Goal: Information Seeking & Learning: Learn about a topic

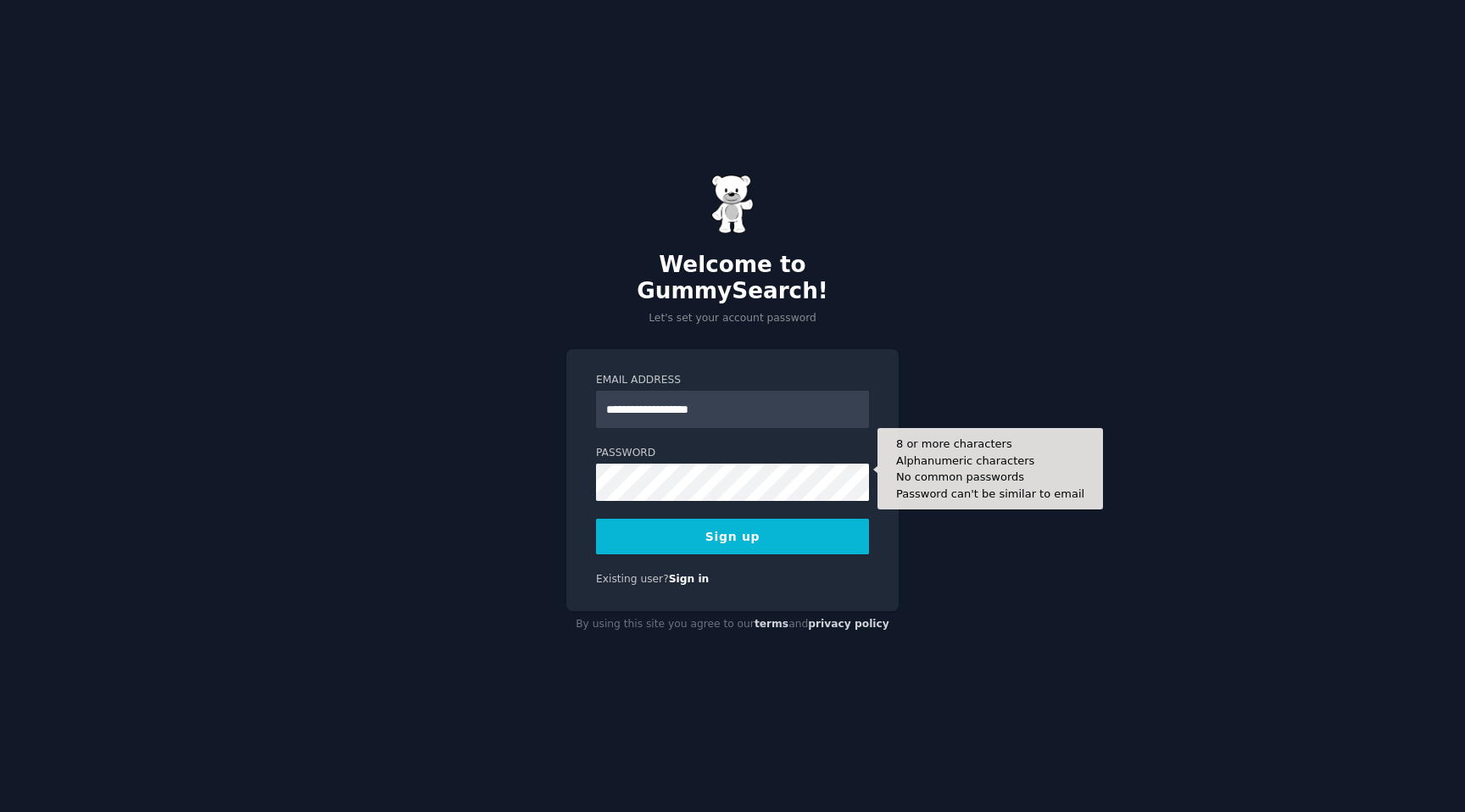
type input "**********"
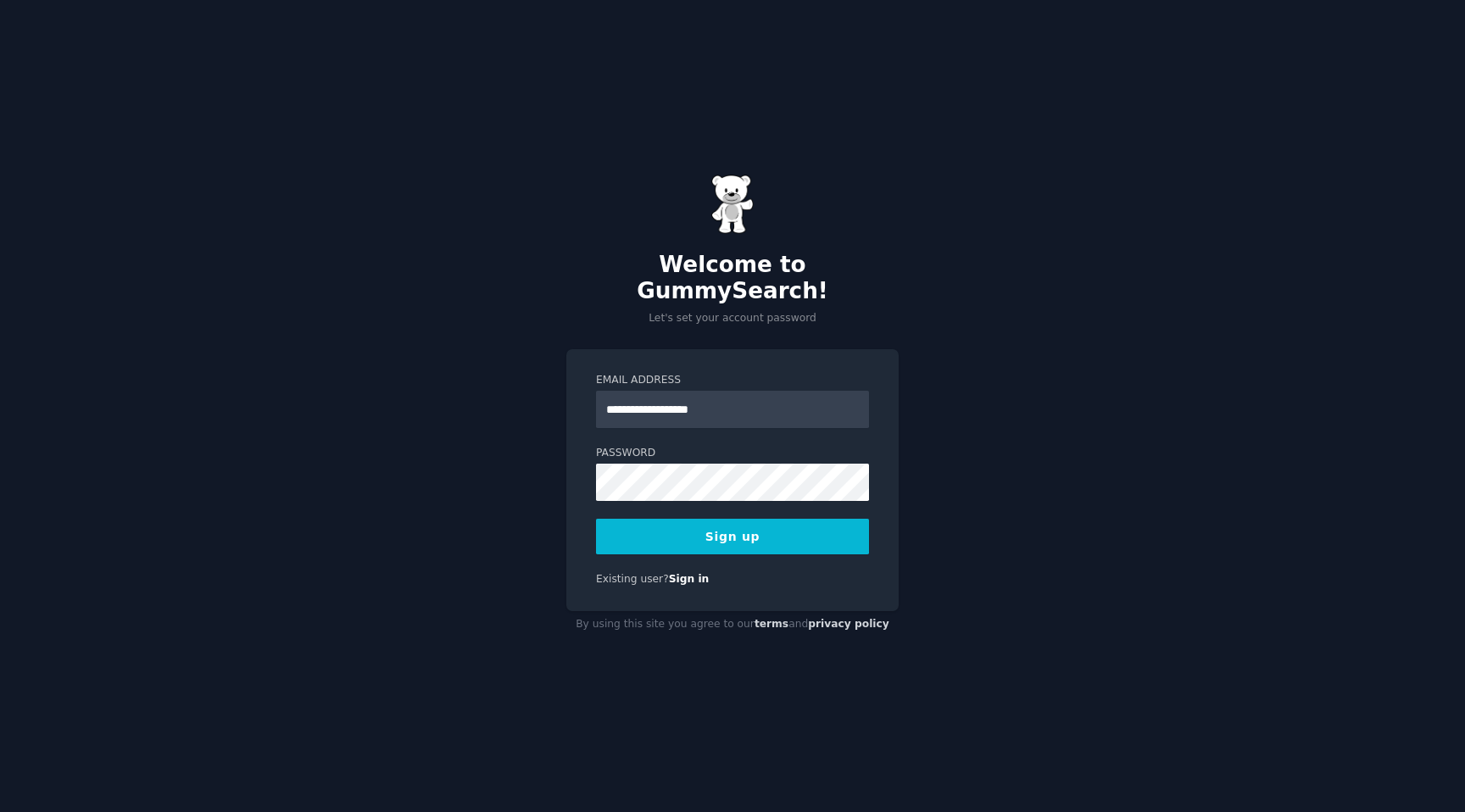
click at [769, 522] on button "Sign up" at bounding box center [732, 536] width 273 height 35
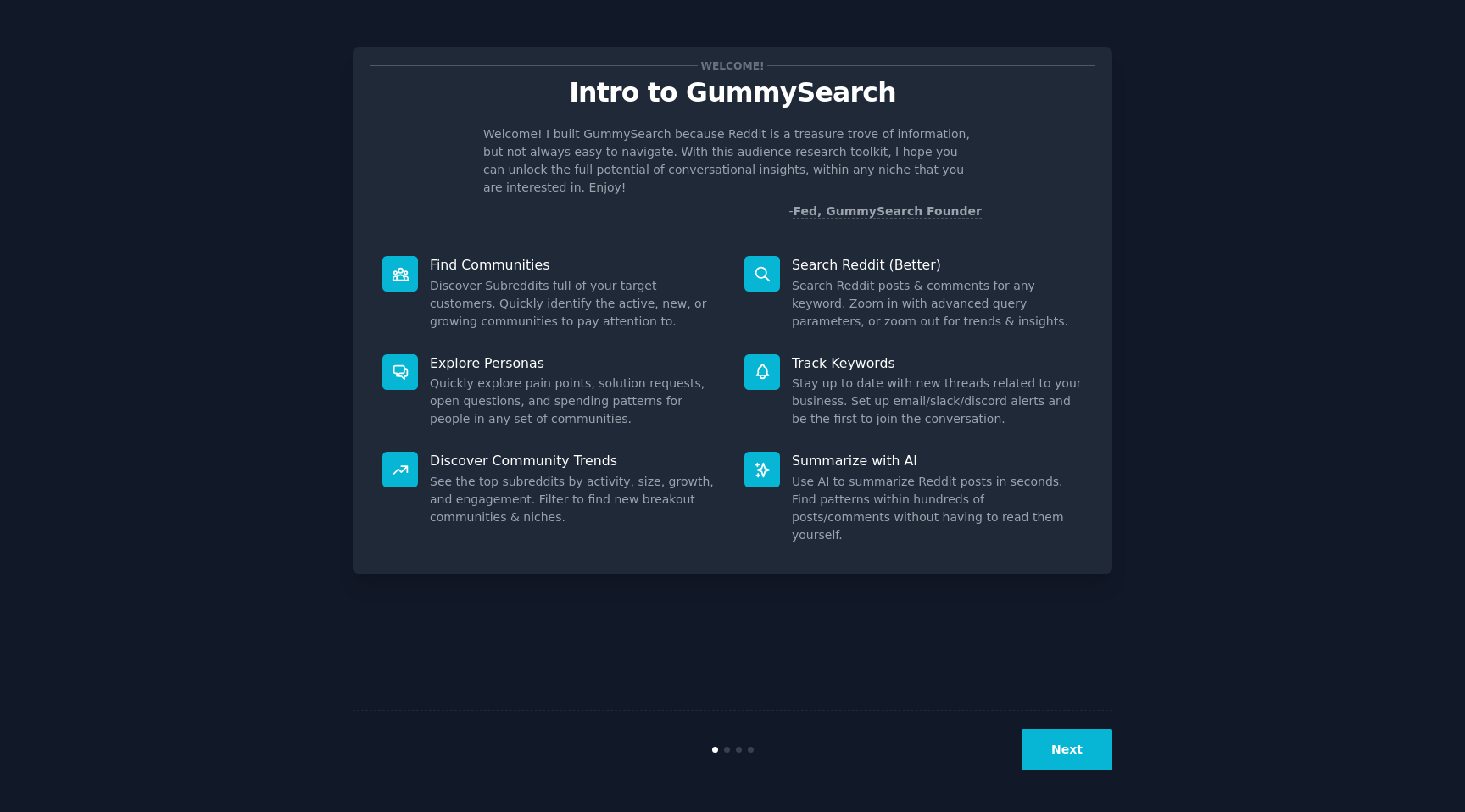
click at [1089, 742] on button "Next" at bounding box center [1066, 750] width 90 height 42
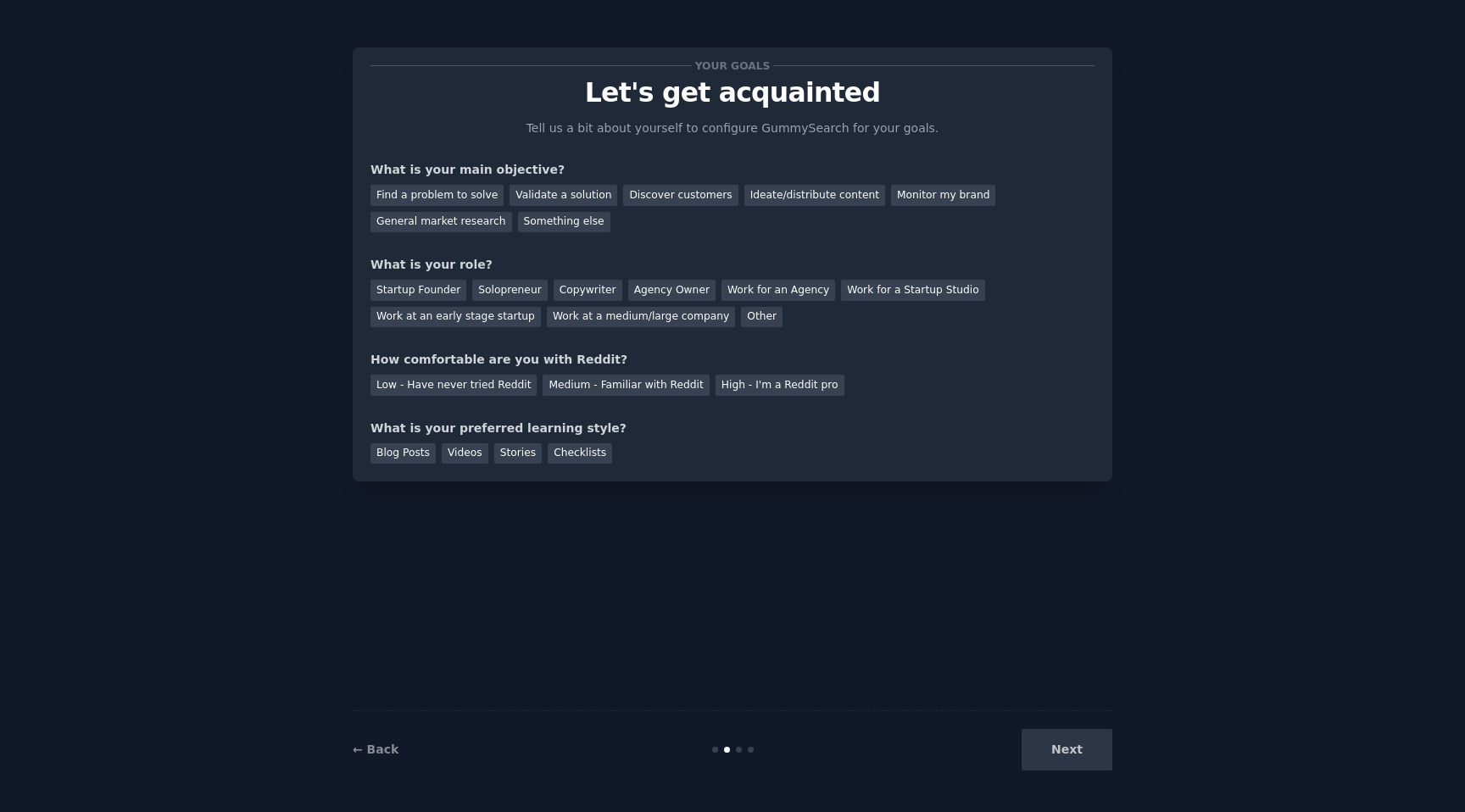
click at [1081, 750] on div "Next" at bounding box center [985, 750] width 253 height 42
click at [431, 291] on div "Startup Founder" at bounding box center [418, 290] width 96 height 21
click at [1081, 762] on div "Next" at bounding box center [985, 750] width 253 height 42
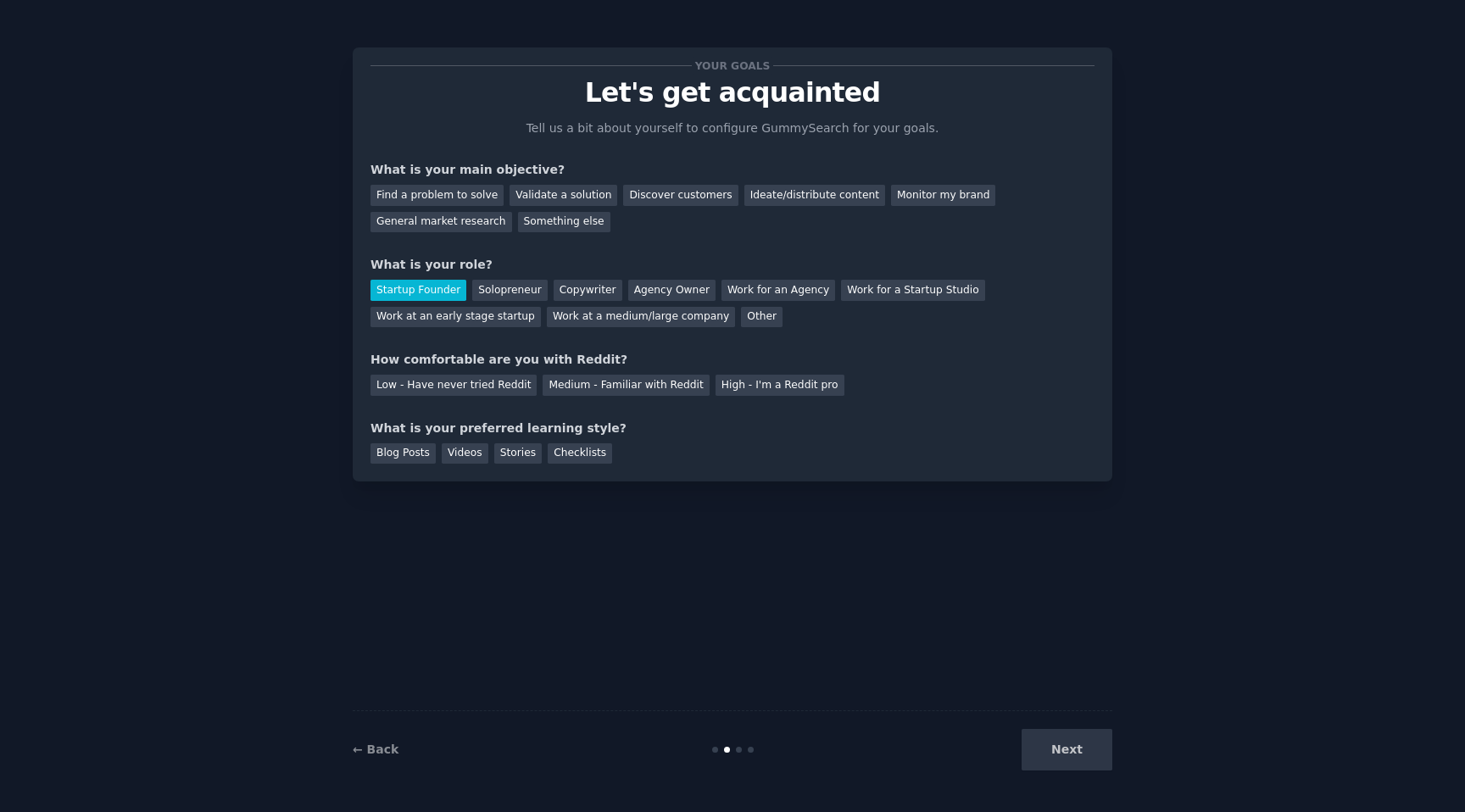
click at [1081, 762] on div "Next" at bounding box center [985, 750] width 253 height 42
click at [567, 220] on div "Something else" at bounding box center [564, 223] width 92 height 21
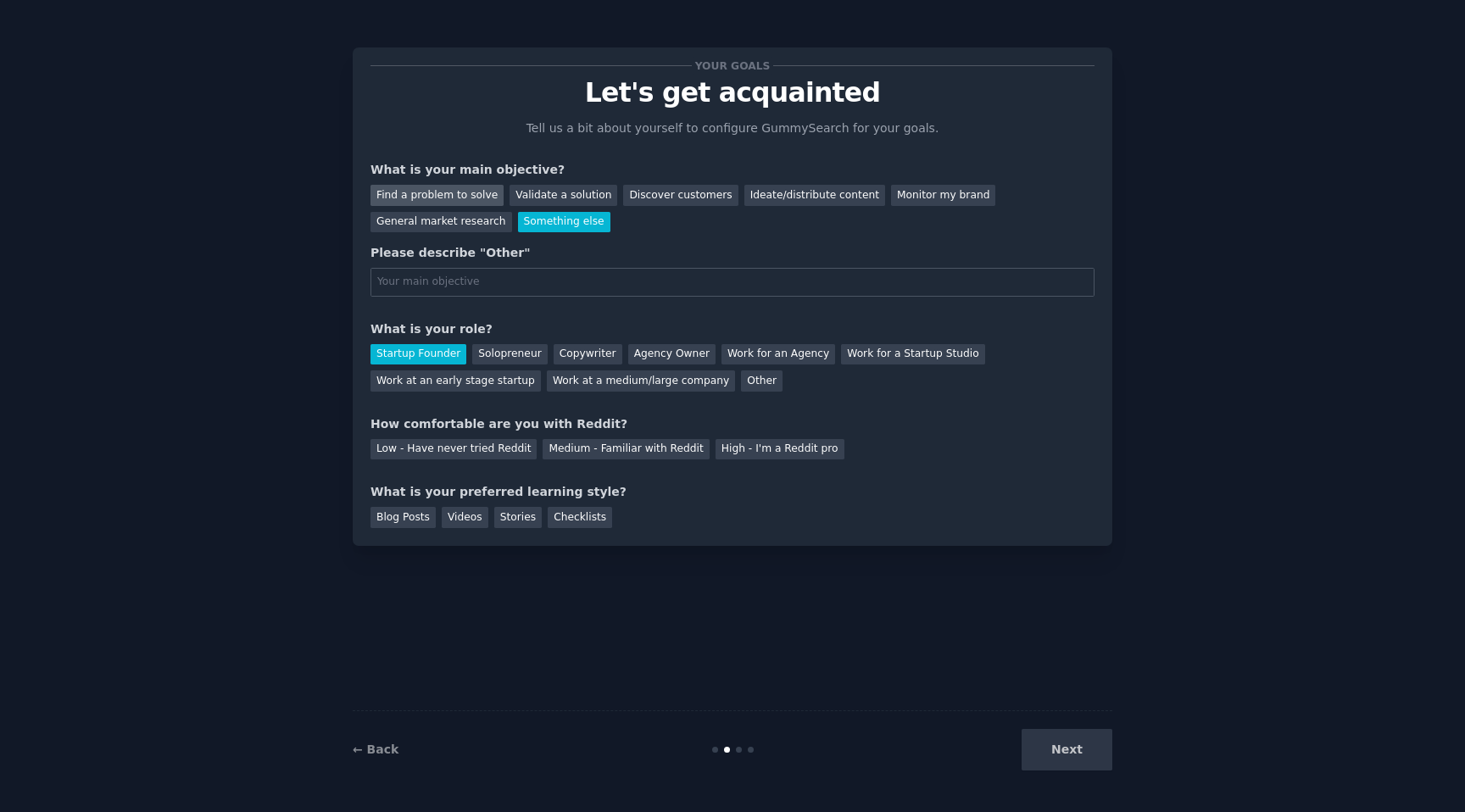
click at [467, 199] on div "Find a problem to solve" at bounding box center [437, 195] width 133 height 21
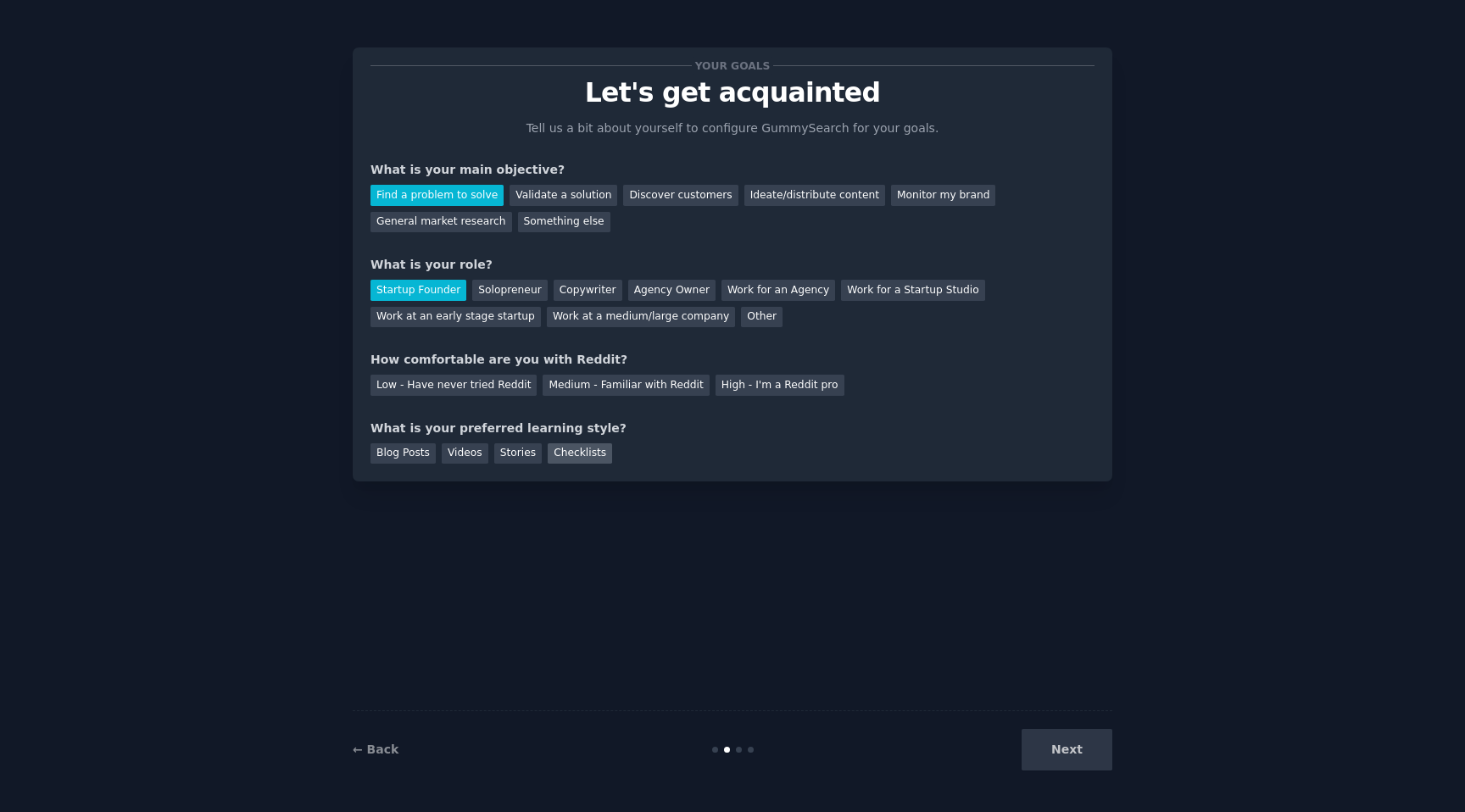
click at [584, 449] on div "Checklists" at bounding box center [580, 454] width 65 height 21
click at [494, 388] on div "Low - Have never tried Reddit" at bounding box center [453, 386] width 167 height 21
click at [1065, 768] on button "Next" at bounding box center [1066, 750] width 90 height 42
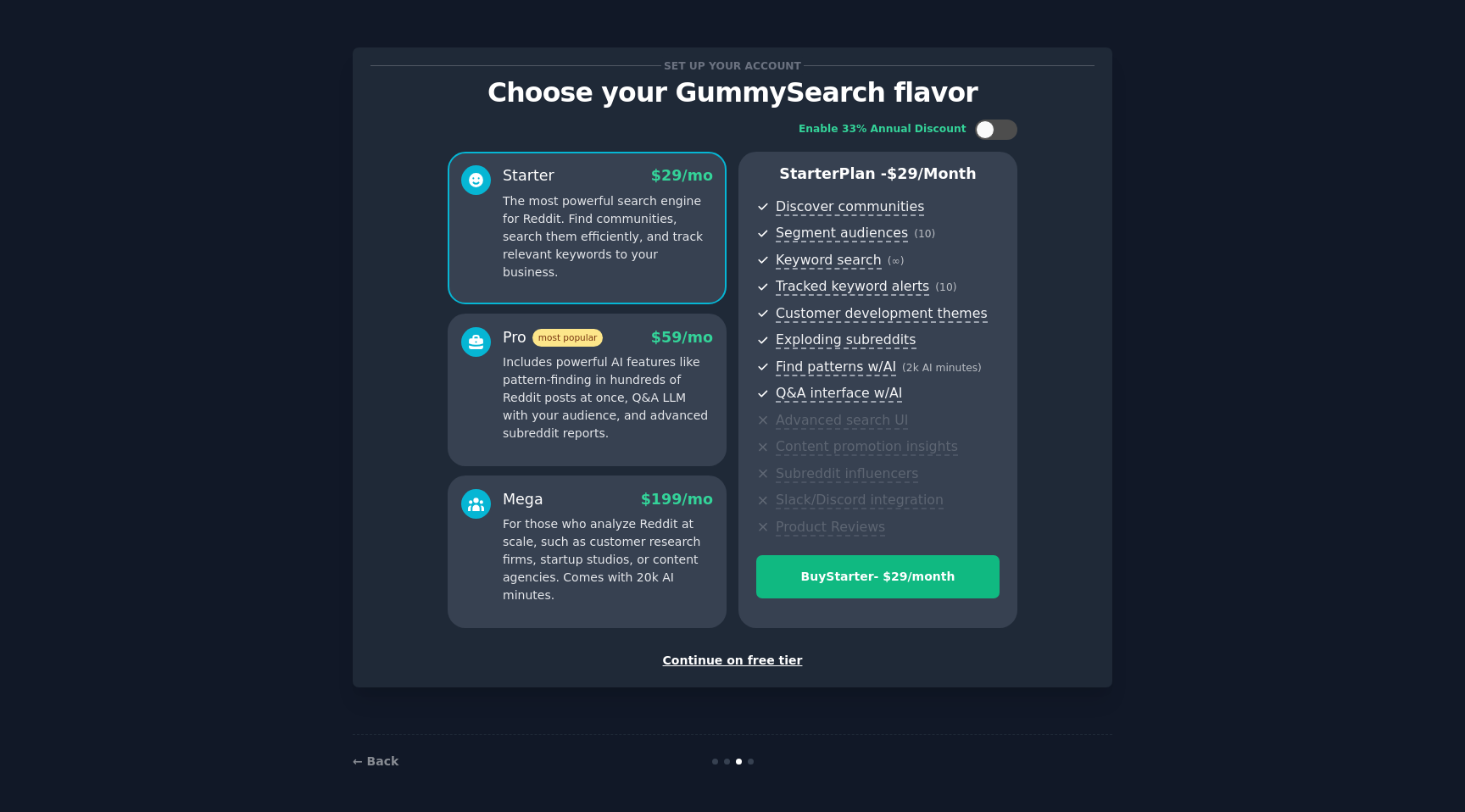
click at [722, 663] on div "Continue on free tier" at bounding box center [732, 661] width 724 height 18
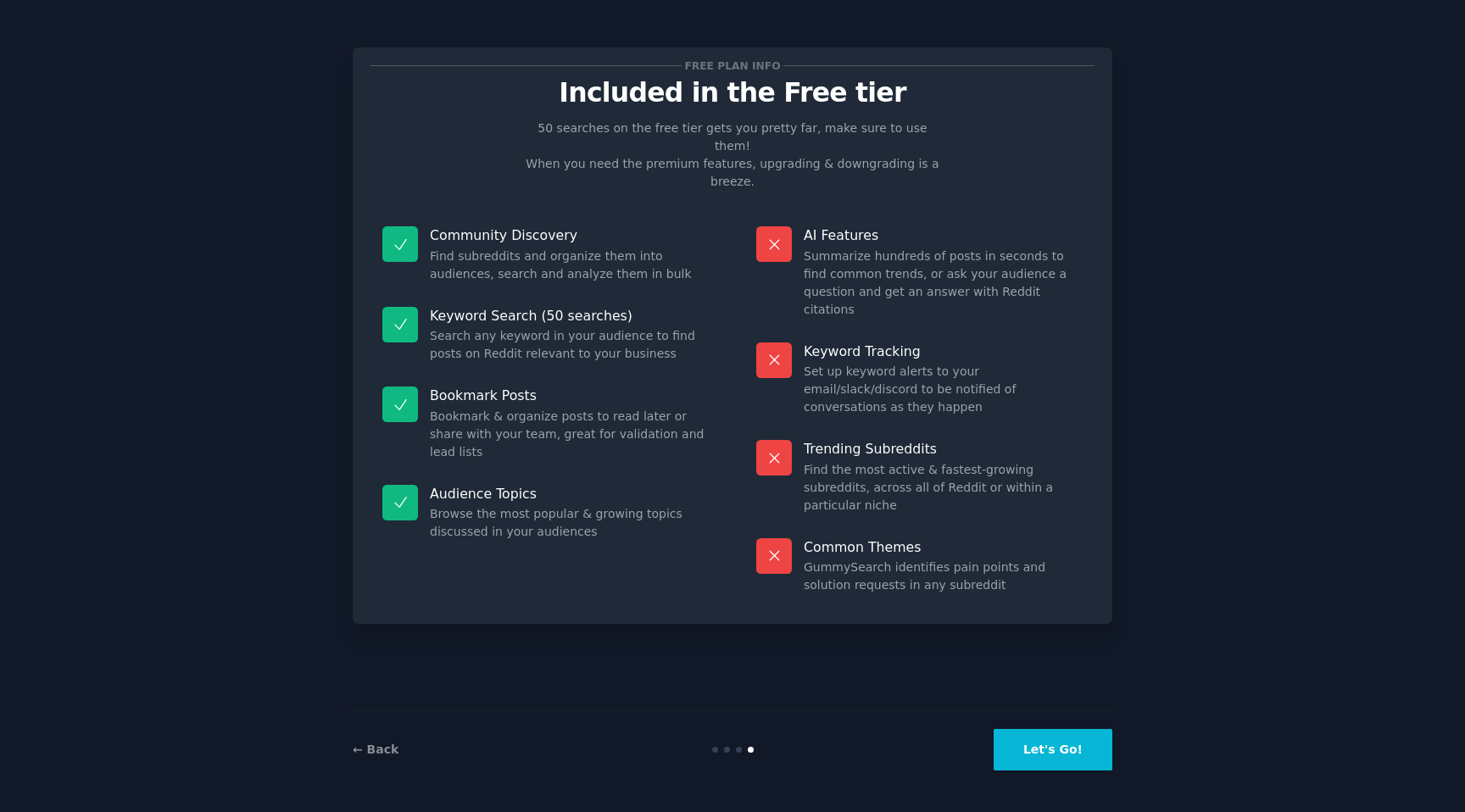
click at [1032, 746] on button "Let's Go!" at bounding box center [1053, 750] width 119 height 42
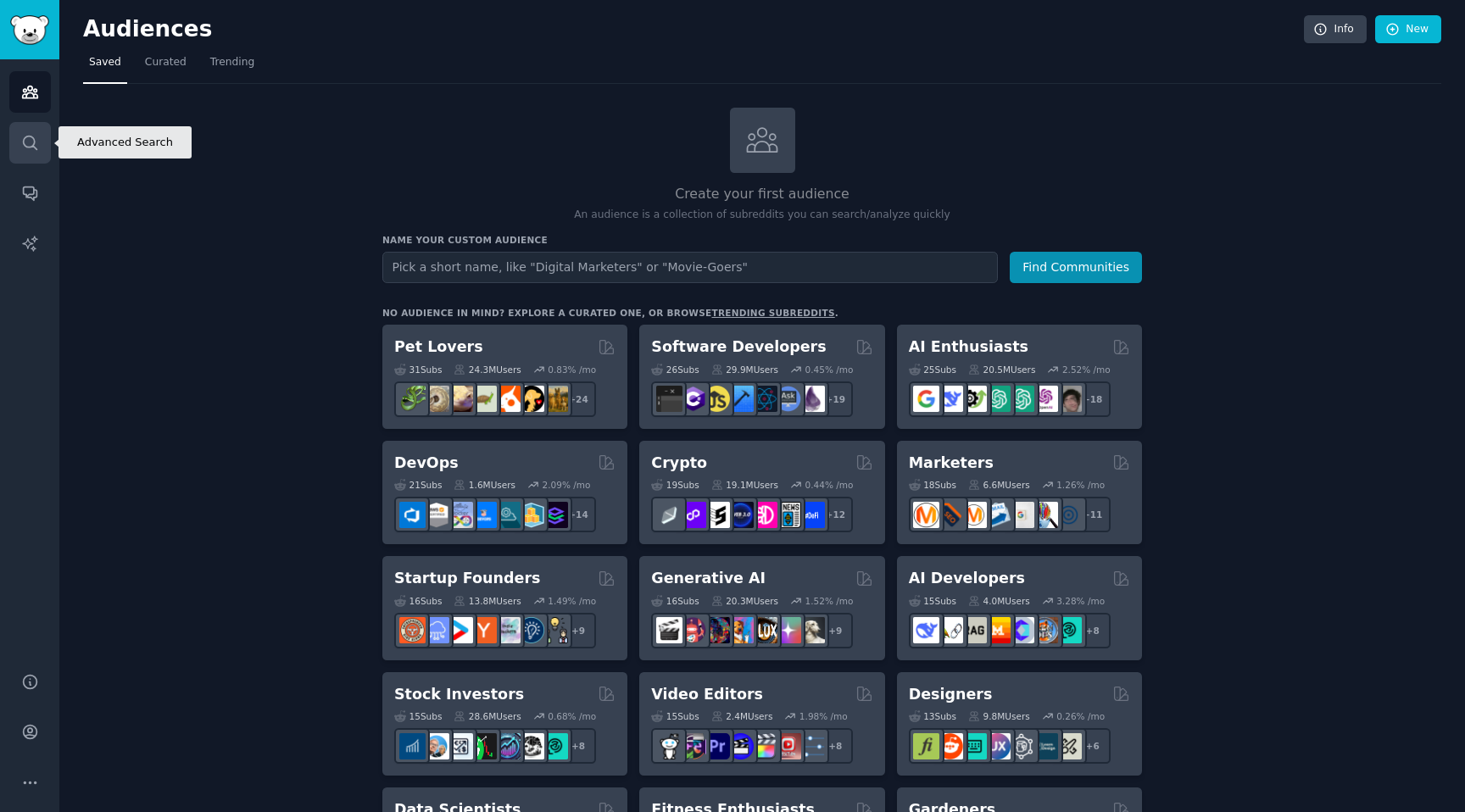
click at [31, 147] on icon "Sidebar" at bounding box center [30, 143] width 18 height 18
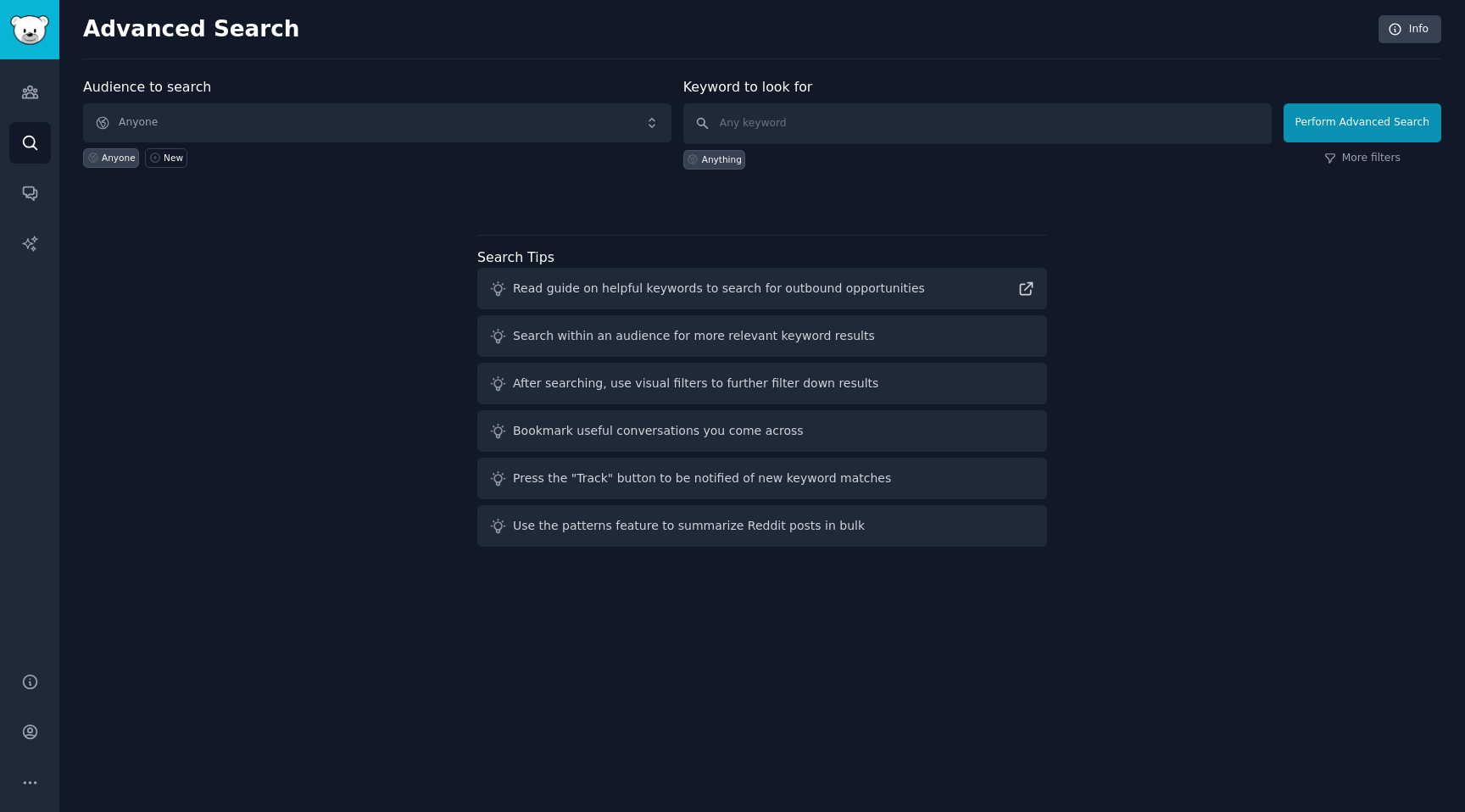
click at [303, 129] on span "Anyone" at bounding box center [377, 123] width 588 height 39
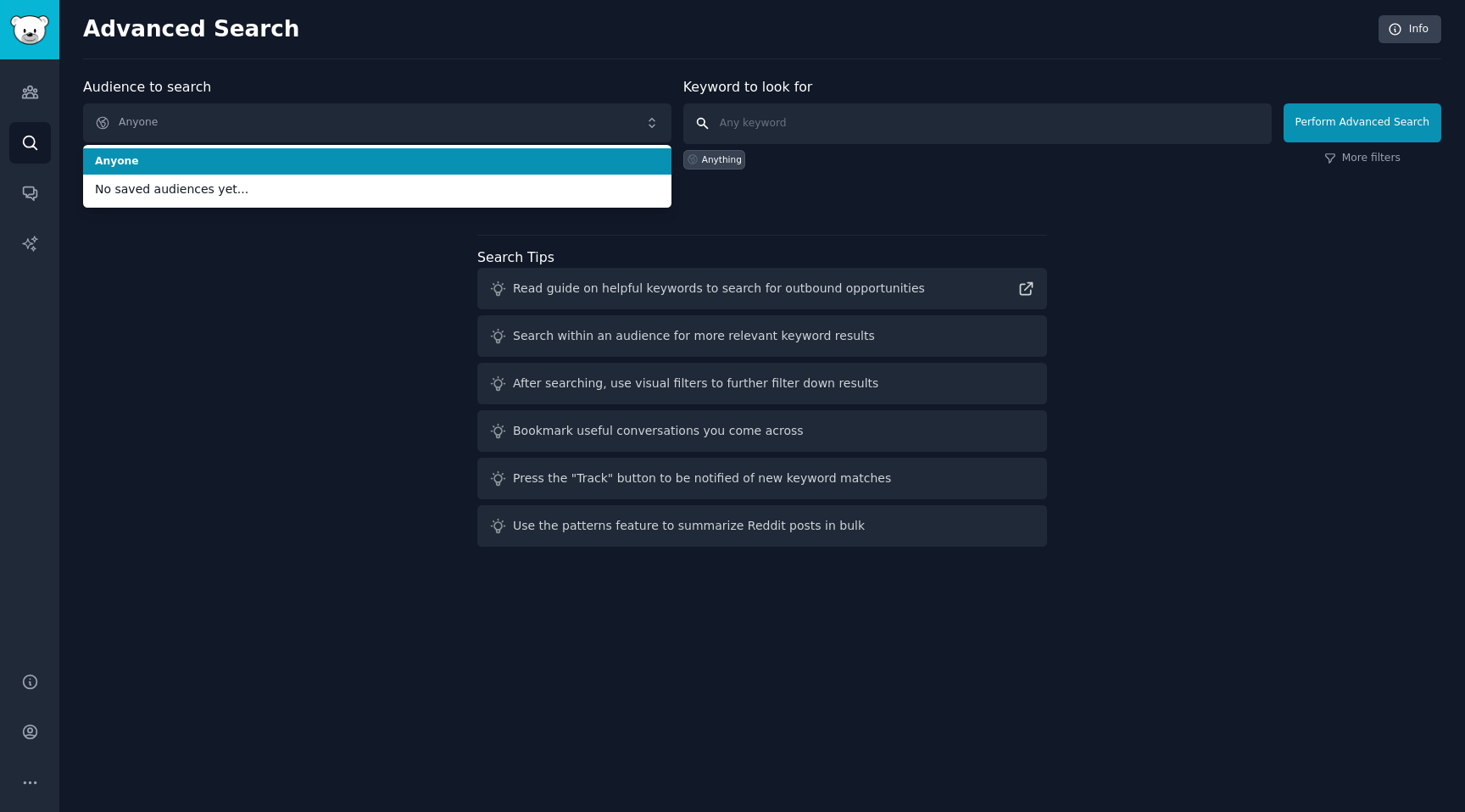
click at [806, 140] on input "text" at bounding box center [978, 124] width 588 height 41
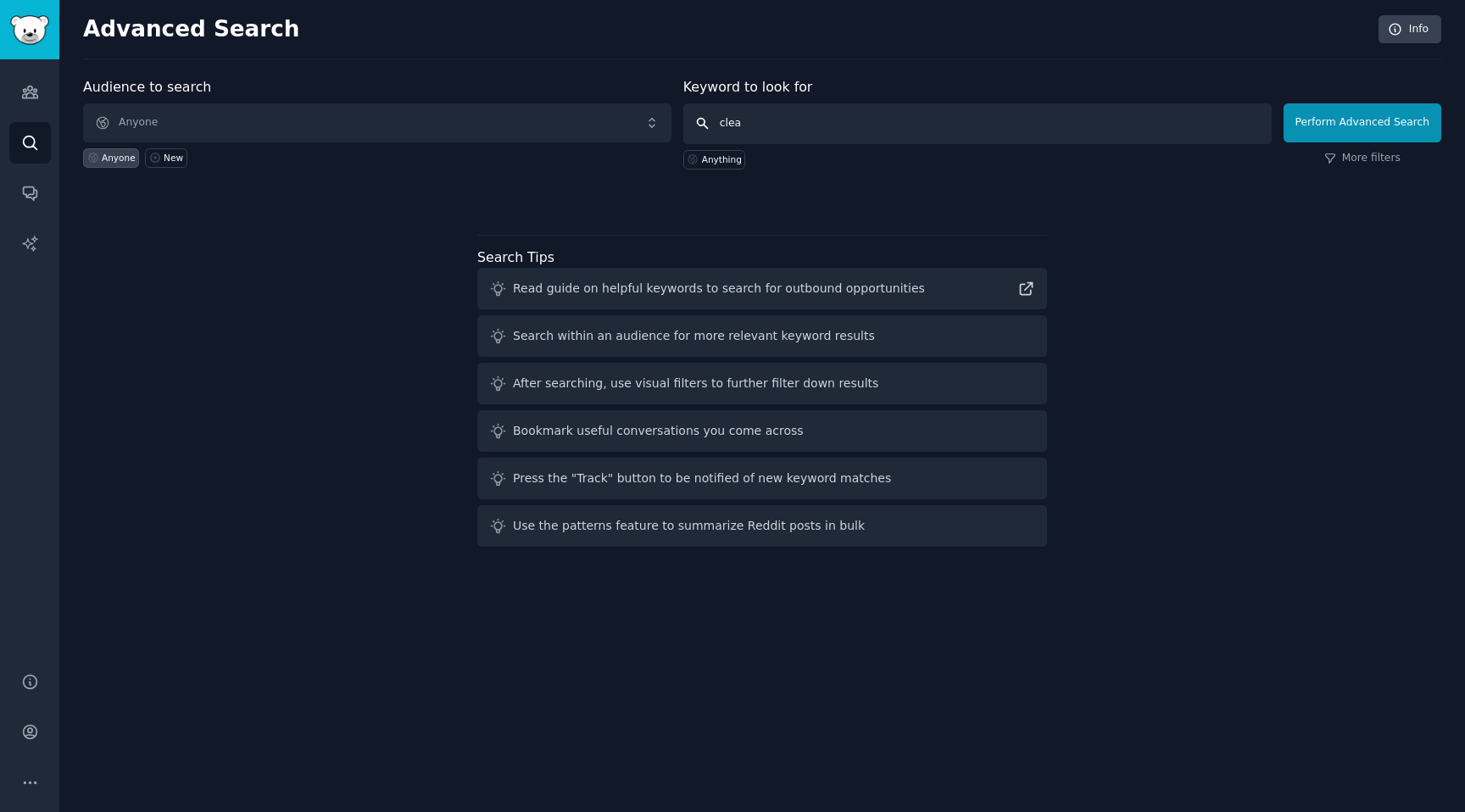
type input "clean"
click button "Perform Advanced Search" at bounding box center [1363, 123] width 158 height 39
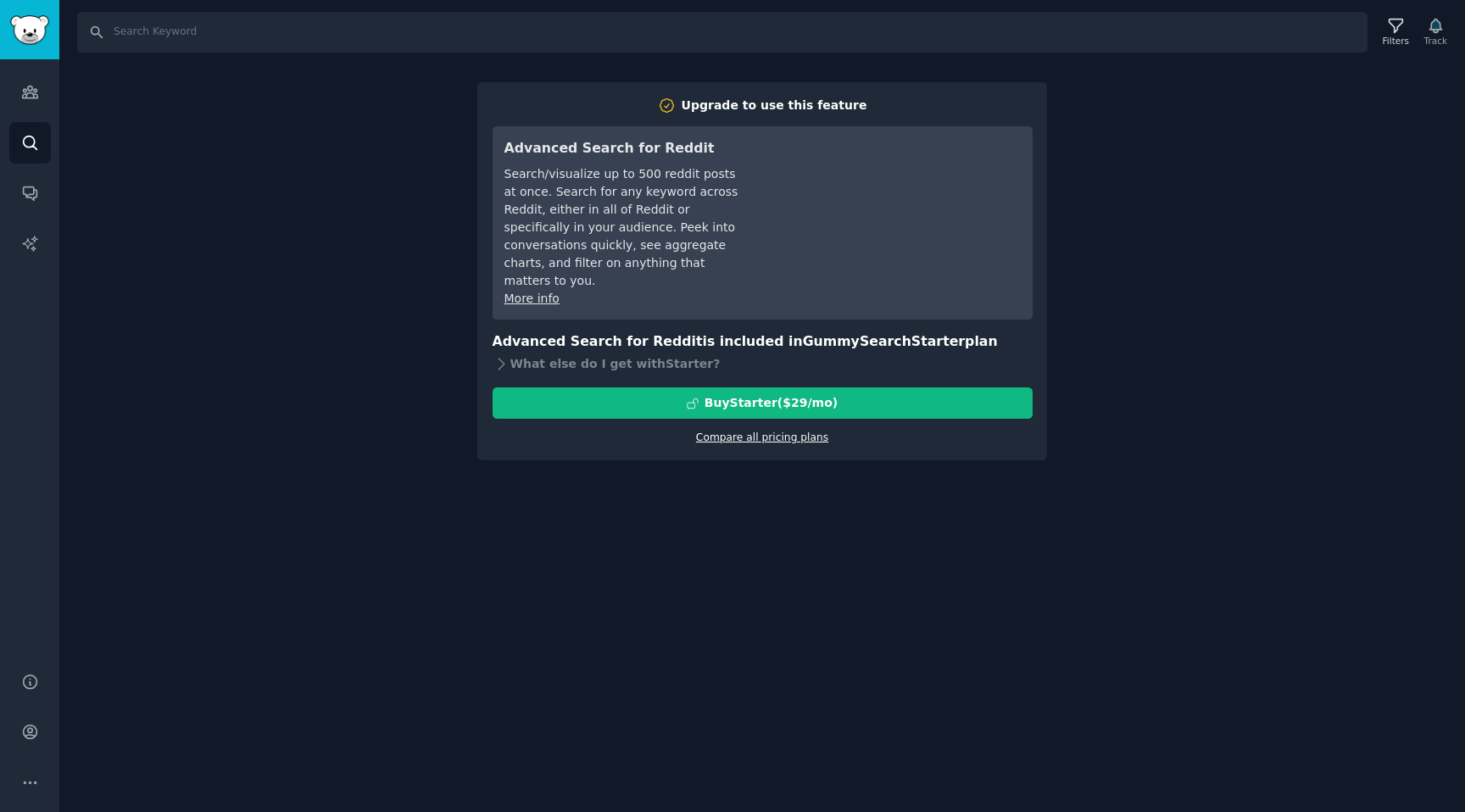
click at [744, 431] on link "Compare all pricing plans" at bounding box center [762, 437] width 132 height 11
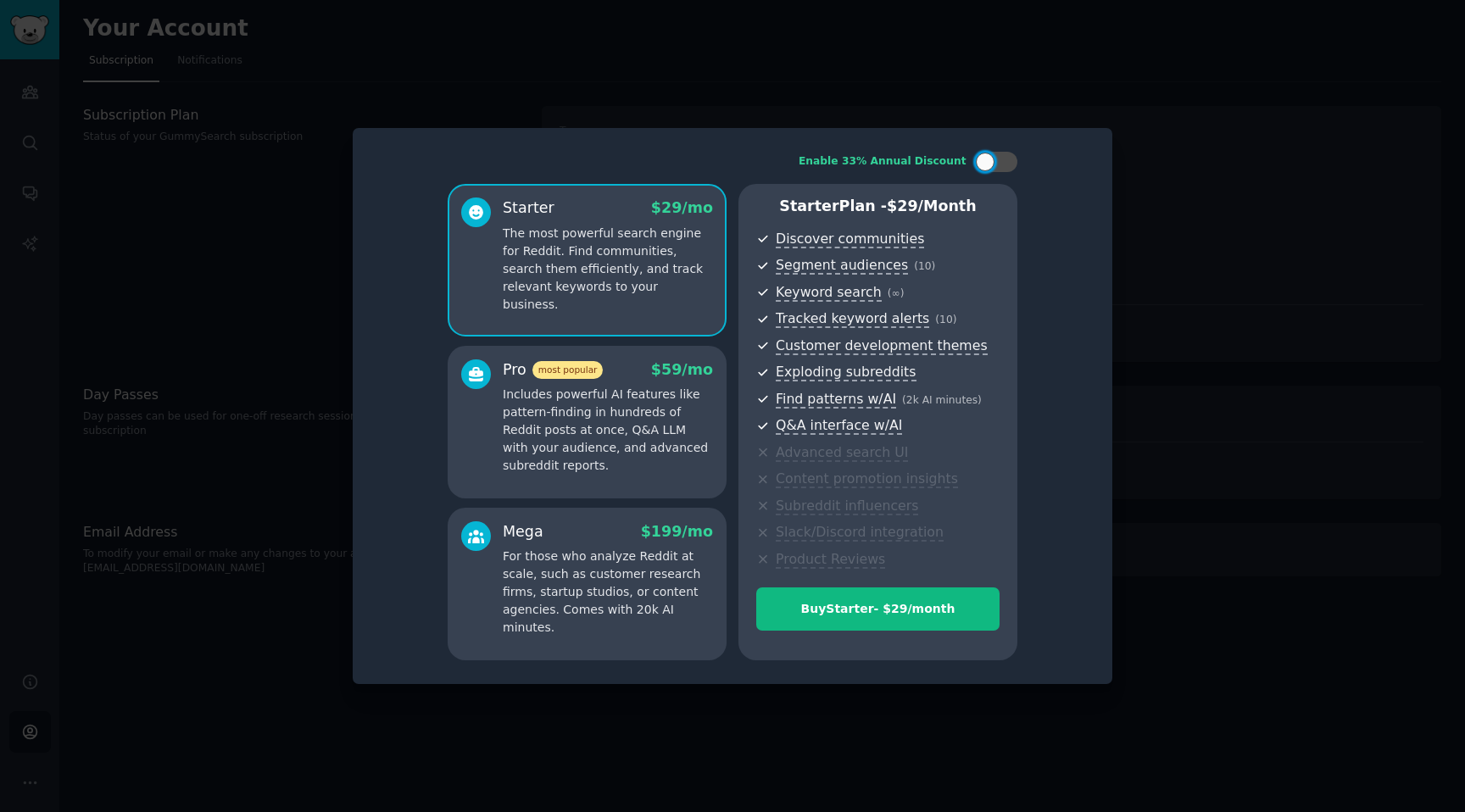
click at [303, 129] on div at bounding box center [732, 406] width 1465 height 812
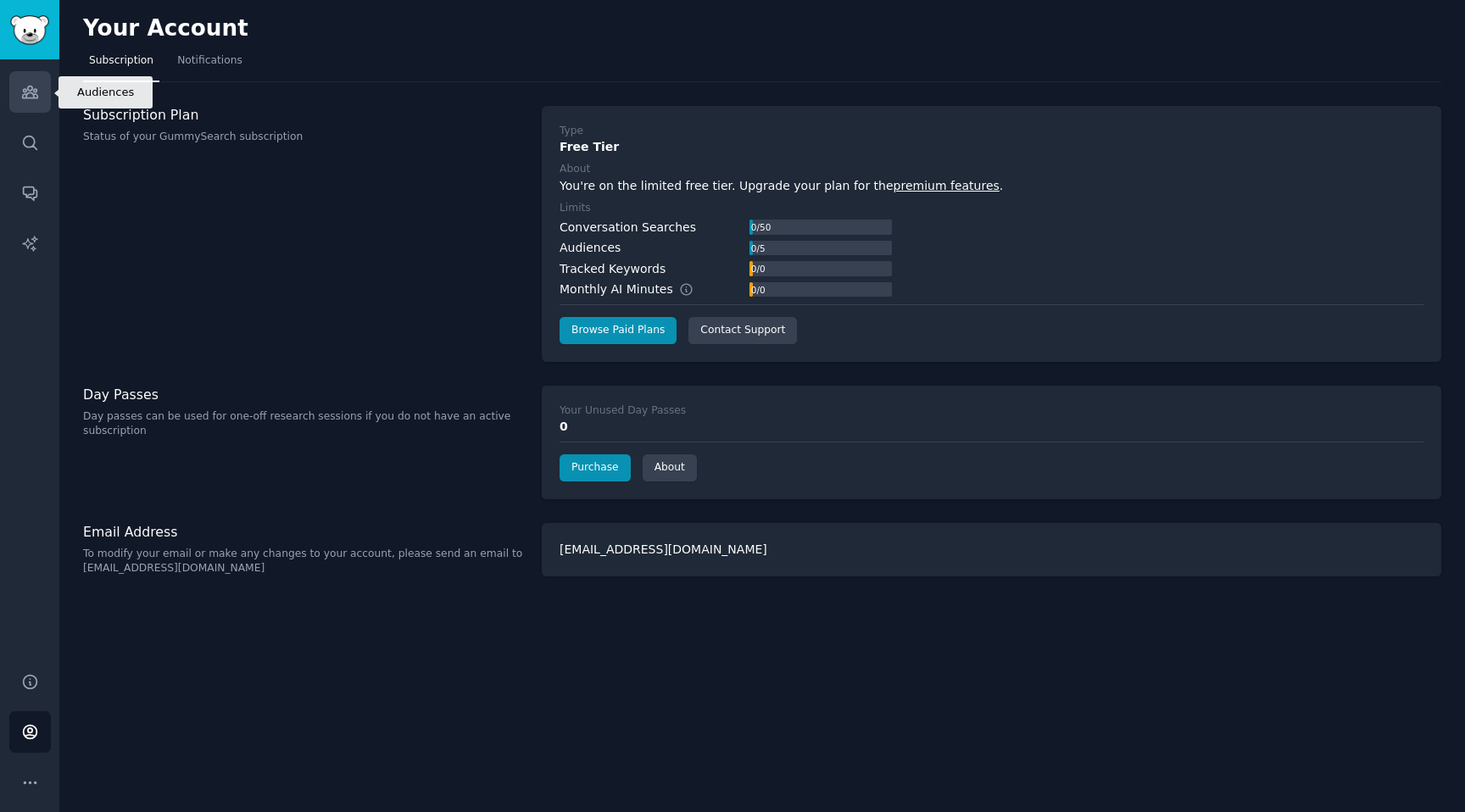
click at [28, 92] on icon "Sidebar" at bounding box center [30, 92] width 15 height 11
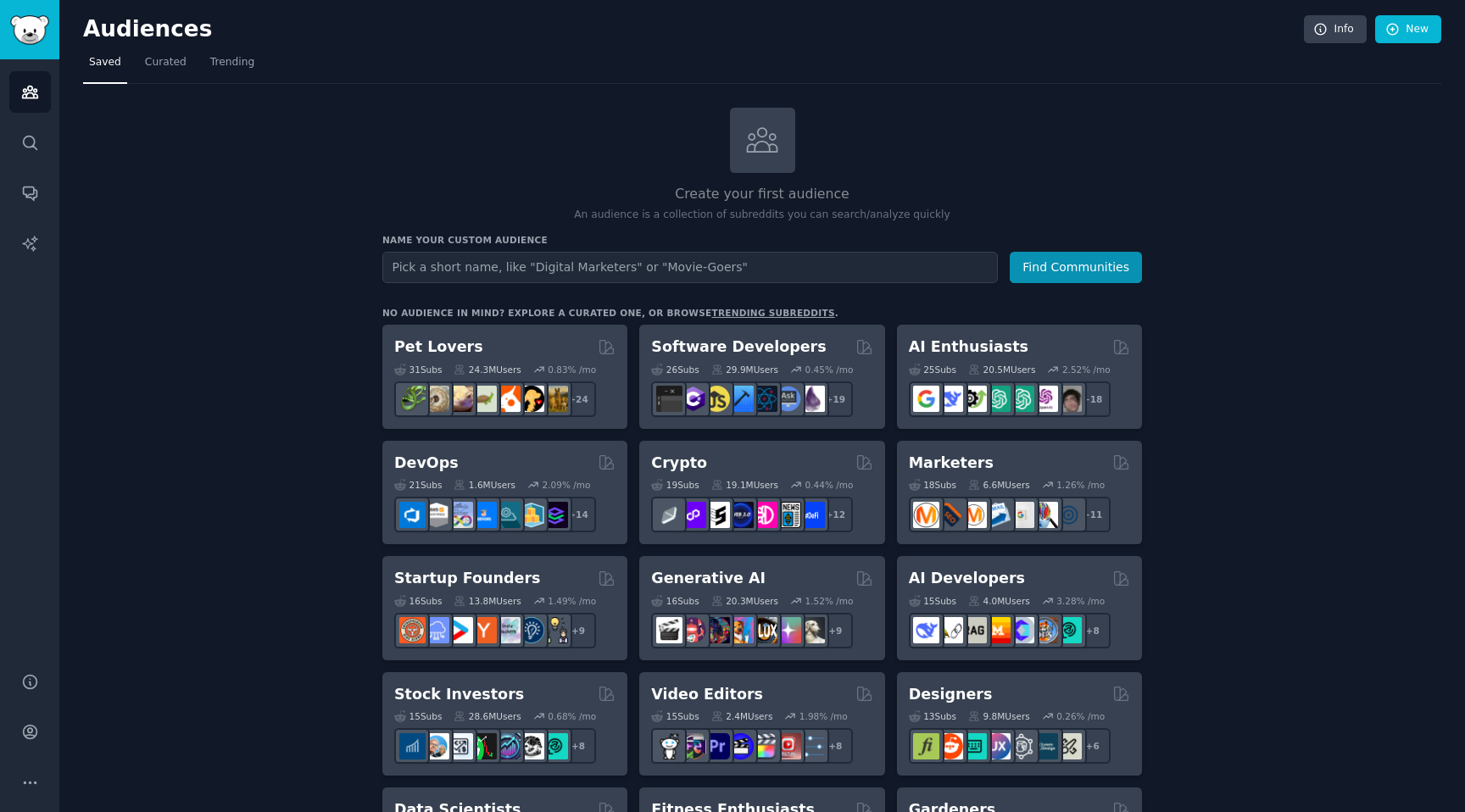
click at [645, 268] on input "text" at bounding box center [690, 267] width 616 height 31
click at [158, 65] on span "Curated" at bounding box center [166, 63] width 42 height 15
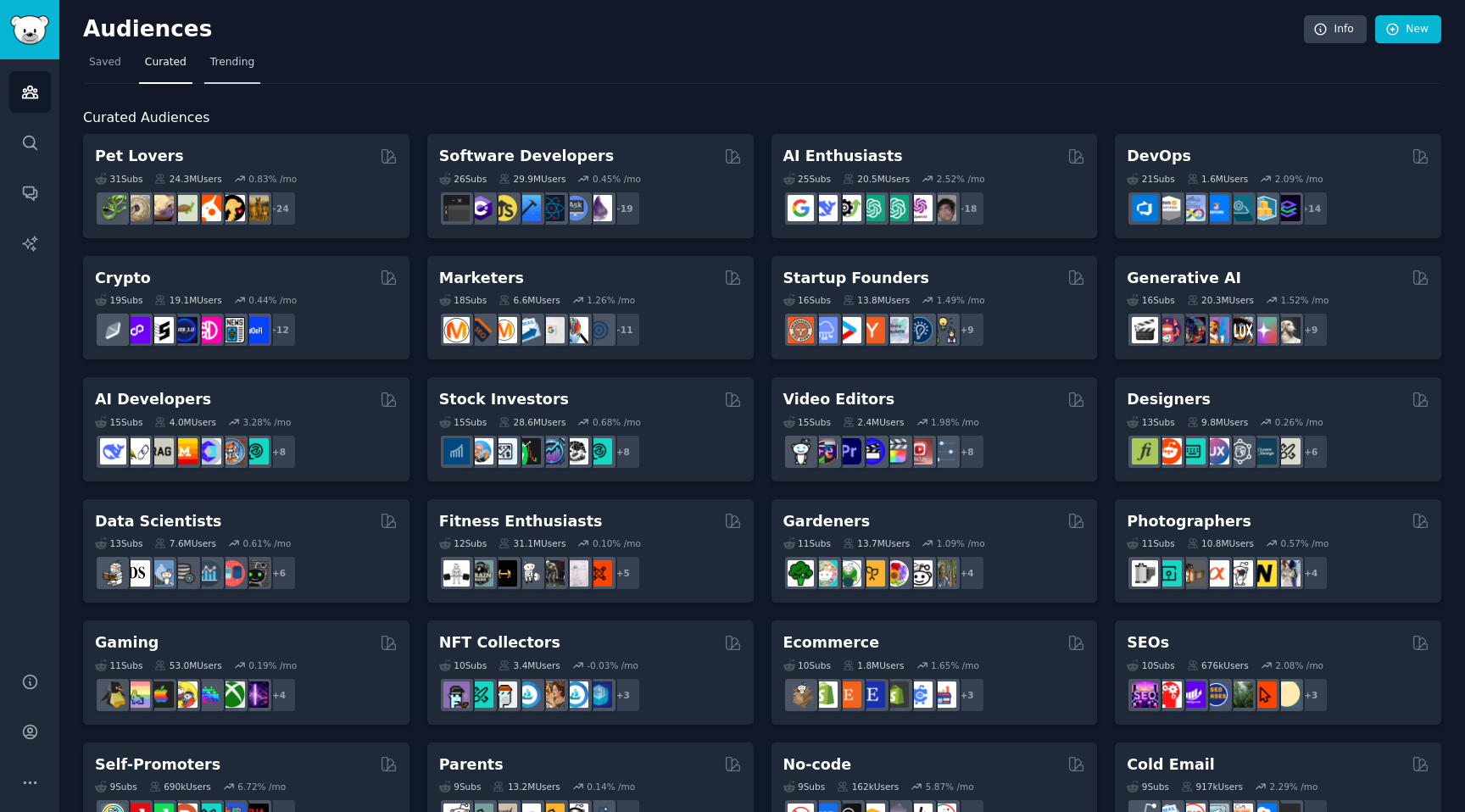
click at [243, 73] on link "Trending" at bounding box center [232, 67] width 56 height 35
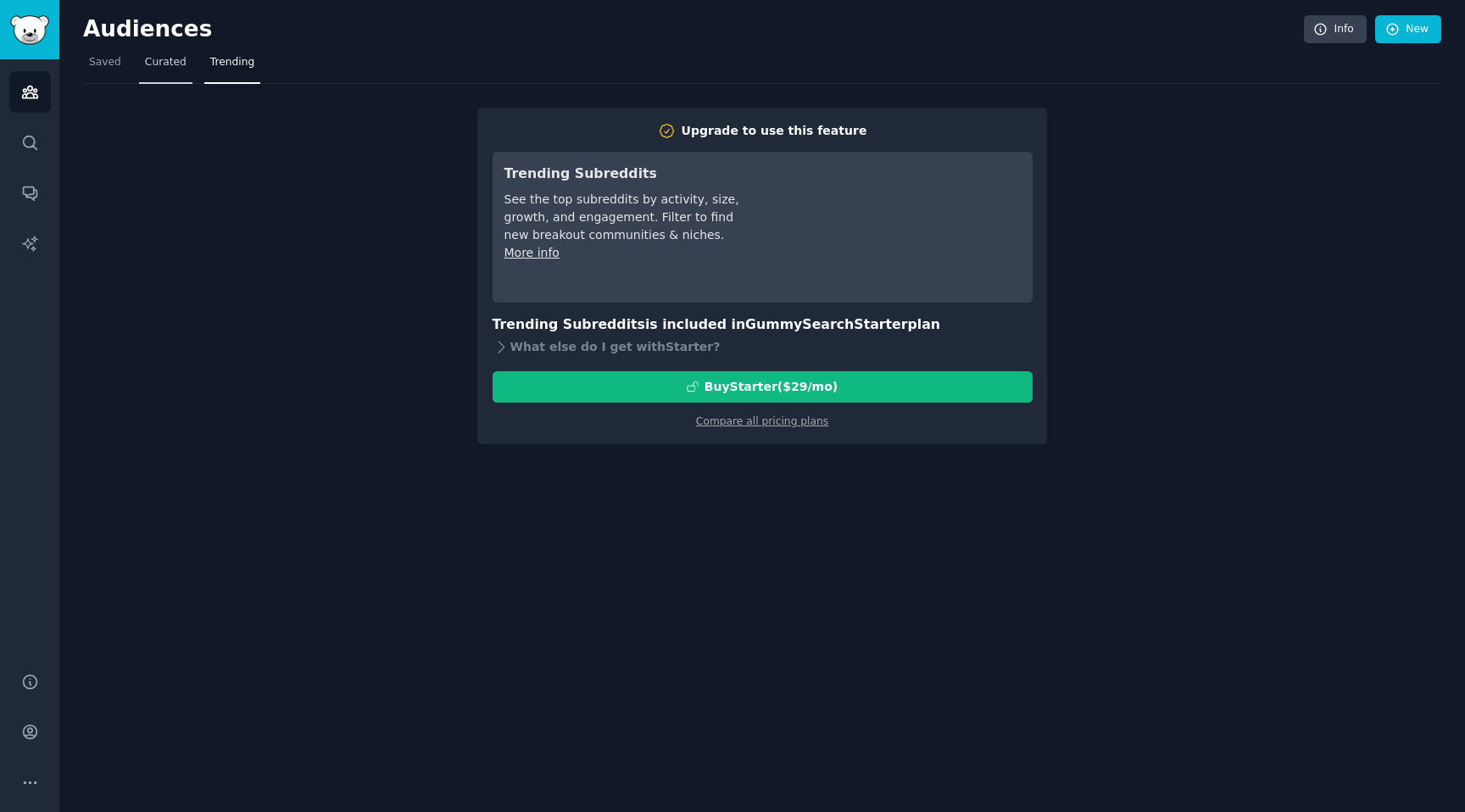
click at [182, 52] on link "Curated" at bounding box center [166, 67] width 53 height 35
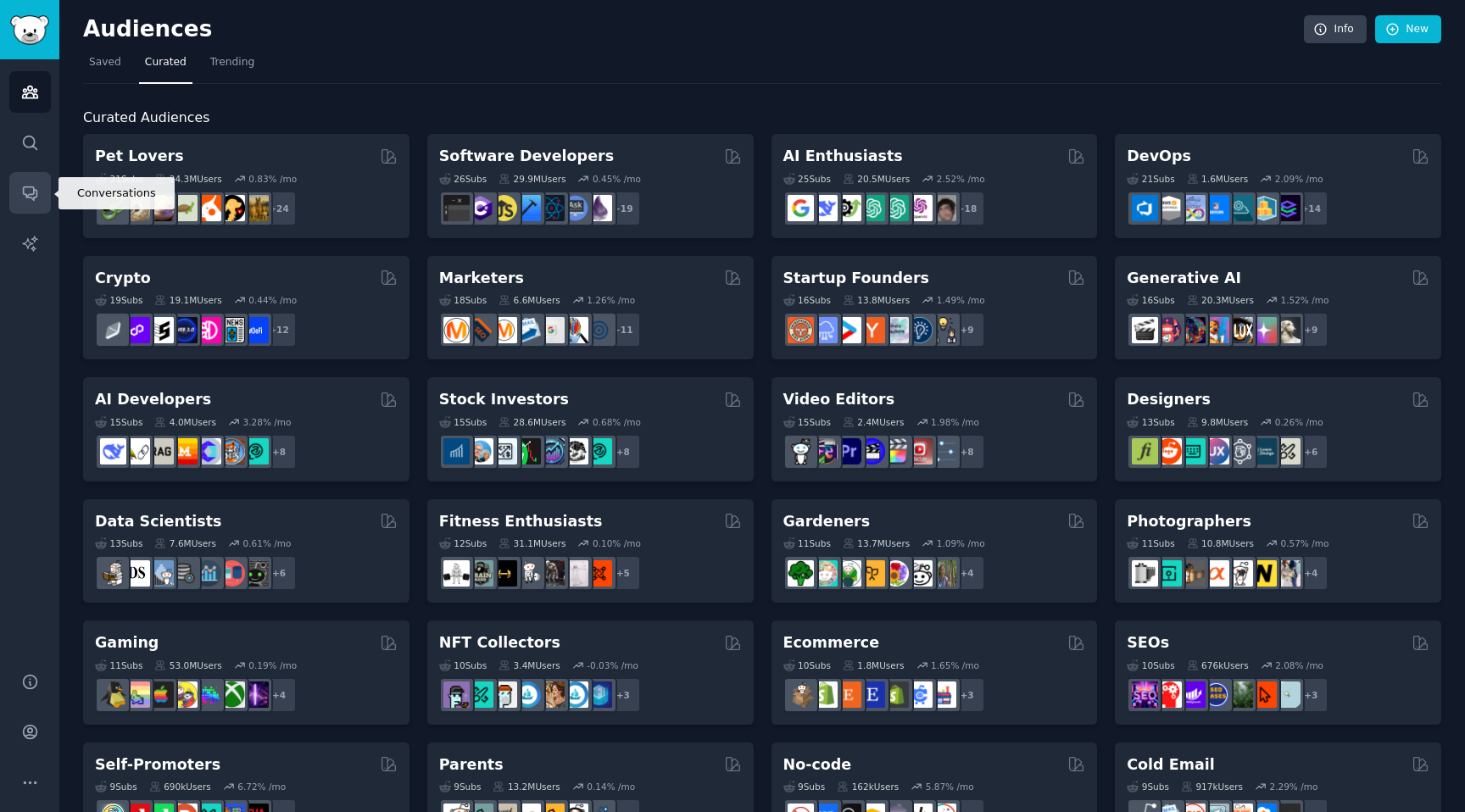
click at [39, 206] on link "Conversations" at bounding box center [30, 193] width 42 height 42
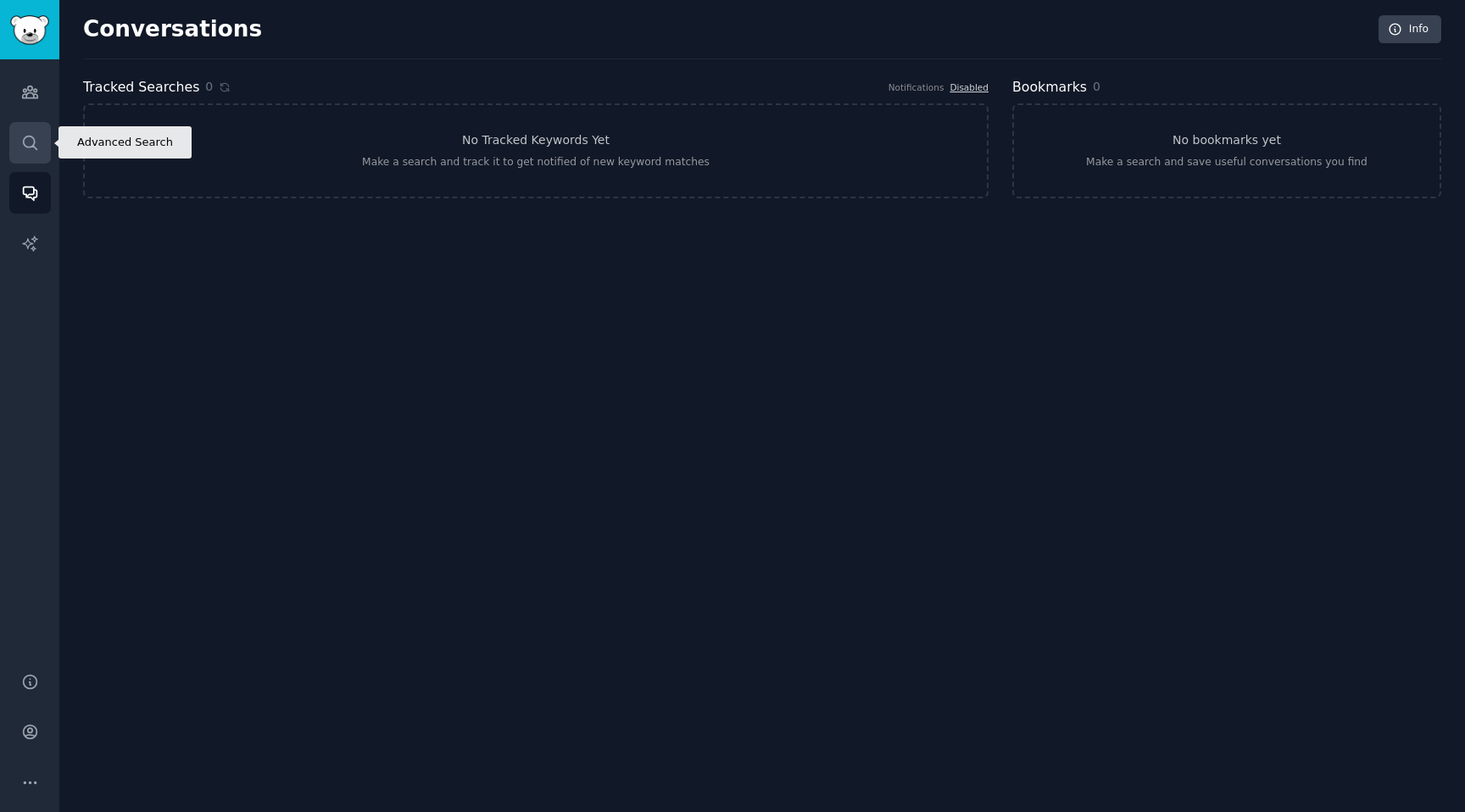
click at [33, 140] on icon "Sidebar" at bounding box center [30, 143] width 13 height 13
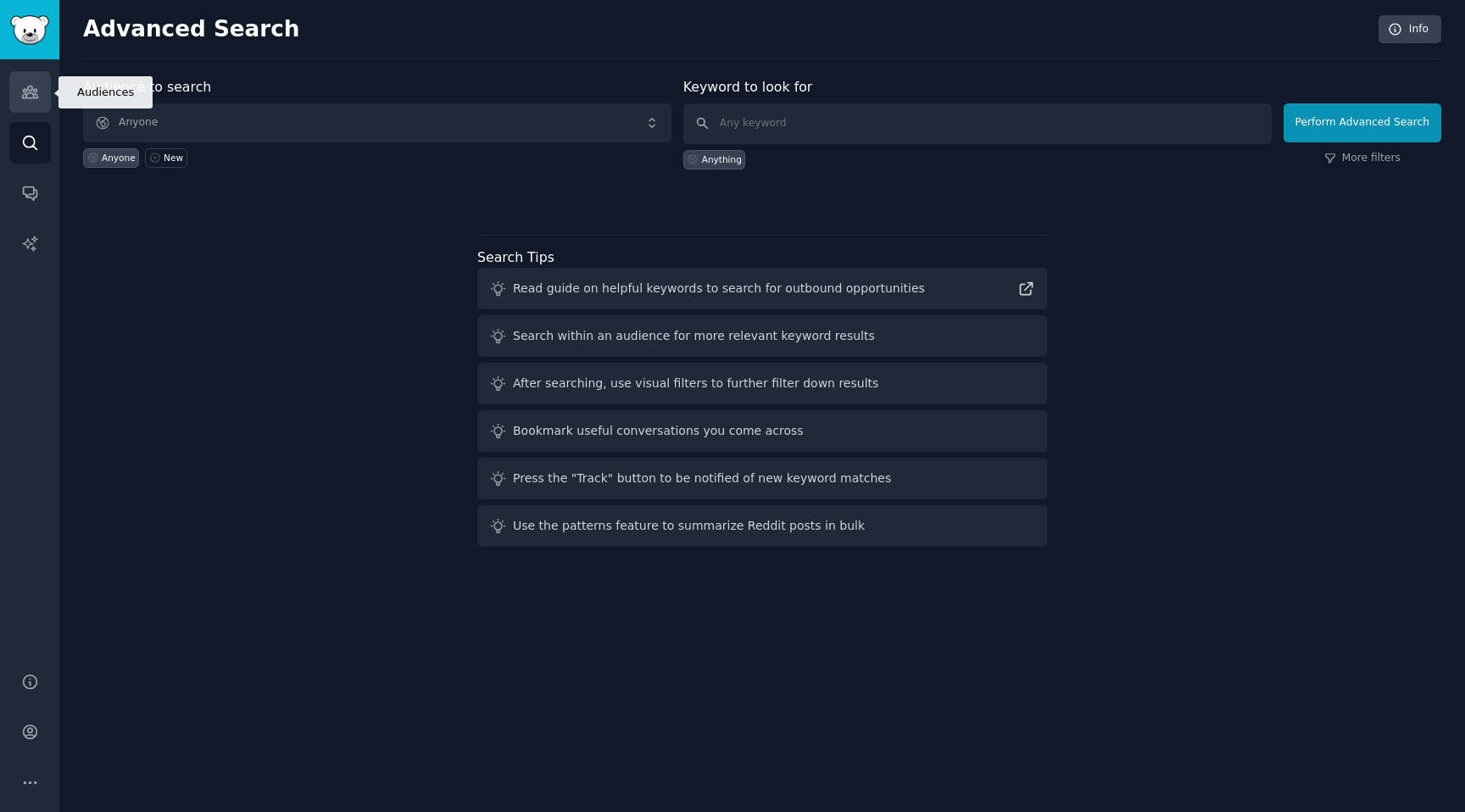
click at [33, 86] on icon "Sidebar" at bounding box center [30, 91] width 18 height 18
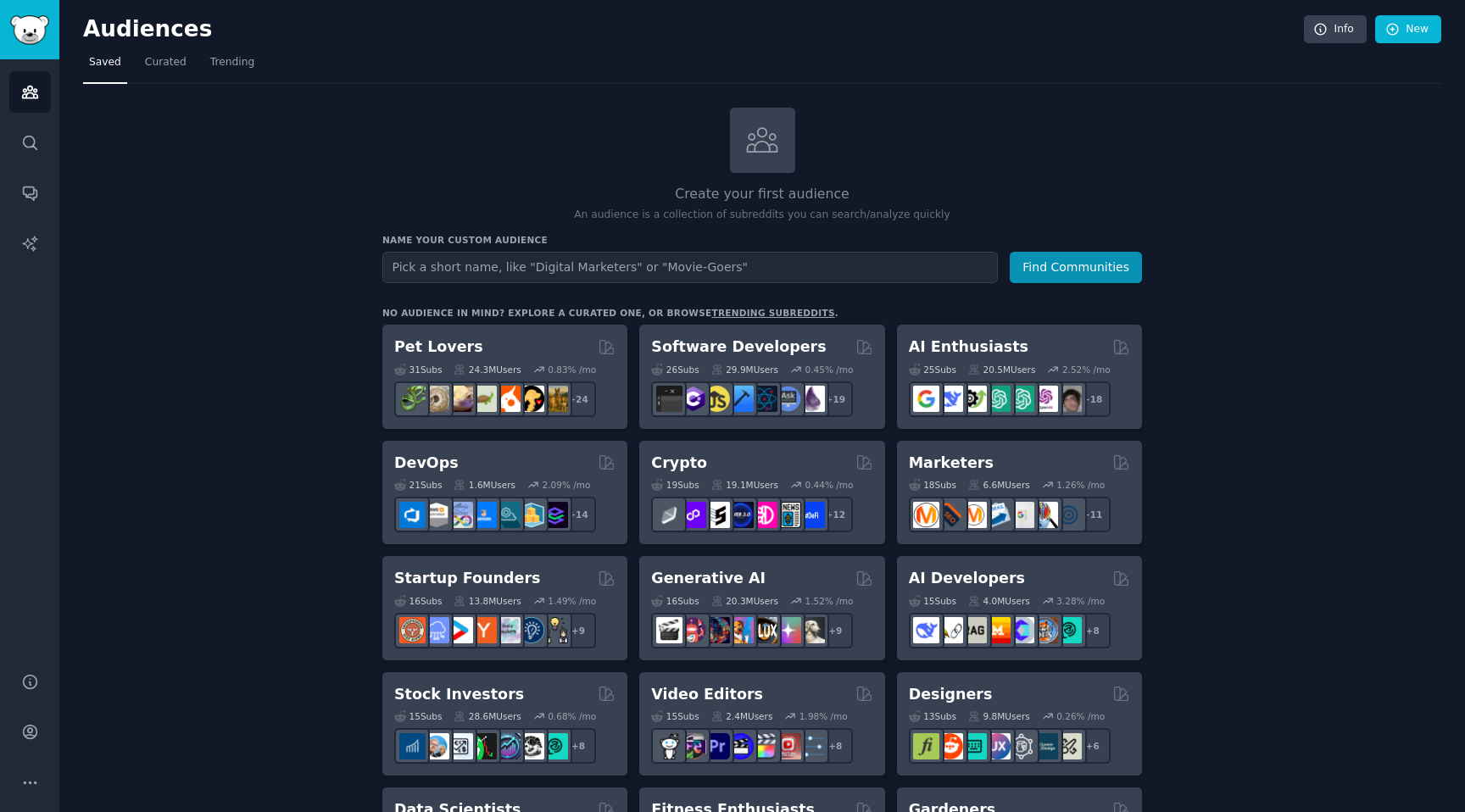
click at [475, 267] on input "text" at bounding box center [690, 267] width 616 height 31
click at [1099, 277] on button "Find Communities" at bounding box center [1076, 267] width 132 height 31
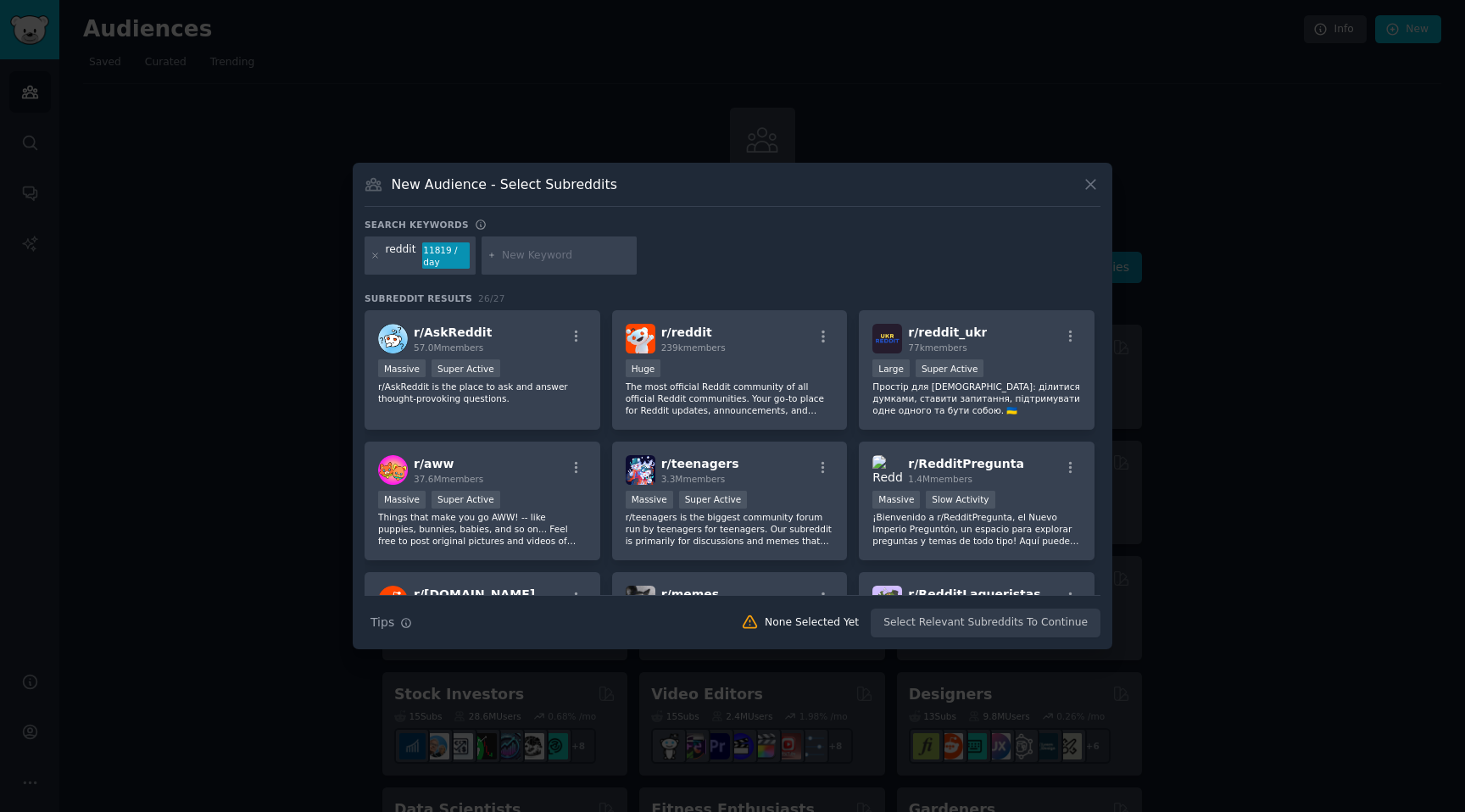
click at [1092, 189] on icon at bounding box center [1091, 184] width 18 height 18
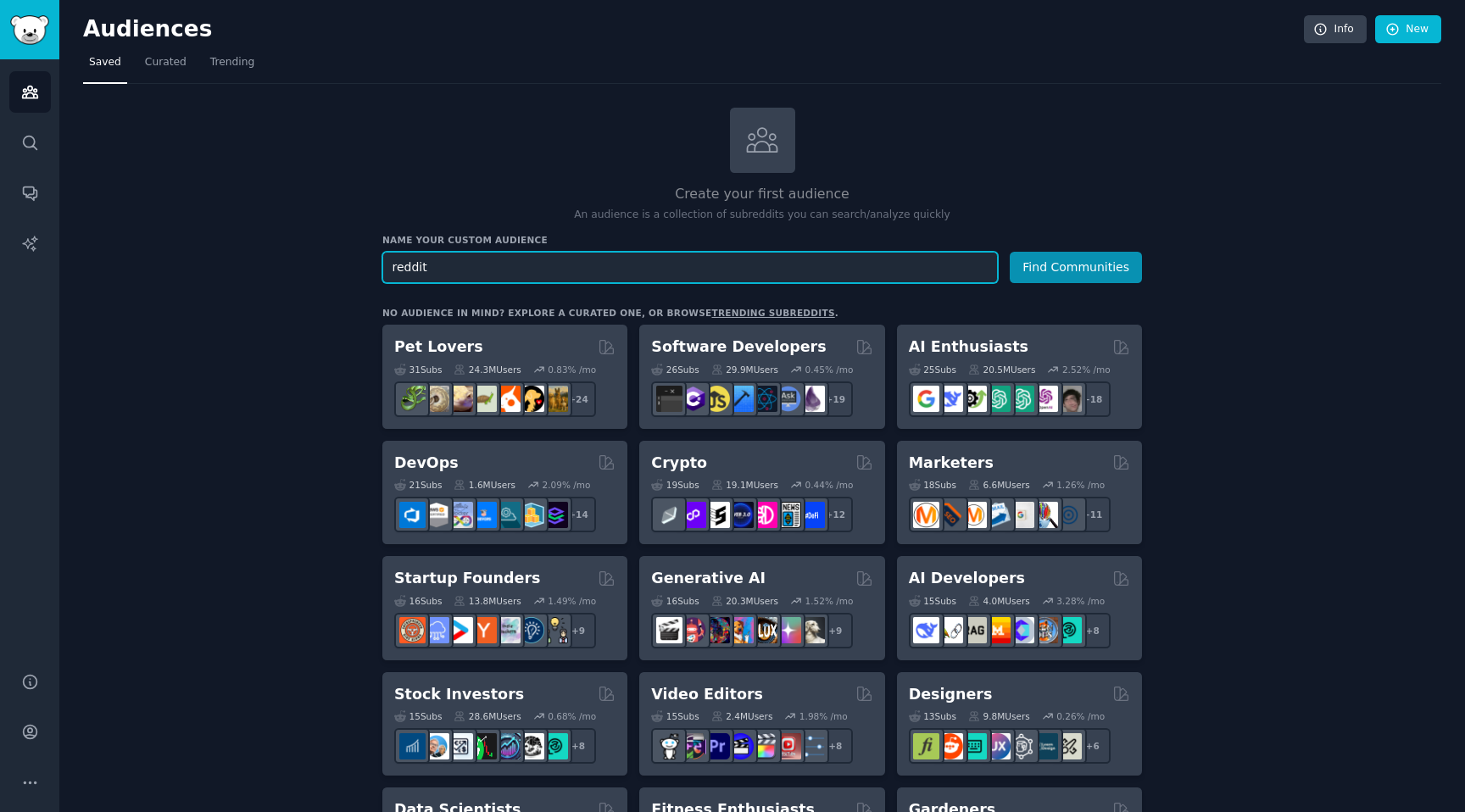
click at [852, 267] on input "reddit" at bounding box center [690, 267] width 616 height 31
type input "clean"
click at [1010, 252] on button "Find Communities" at bounding box center [1076, 267] width 132 height 31
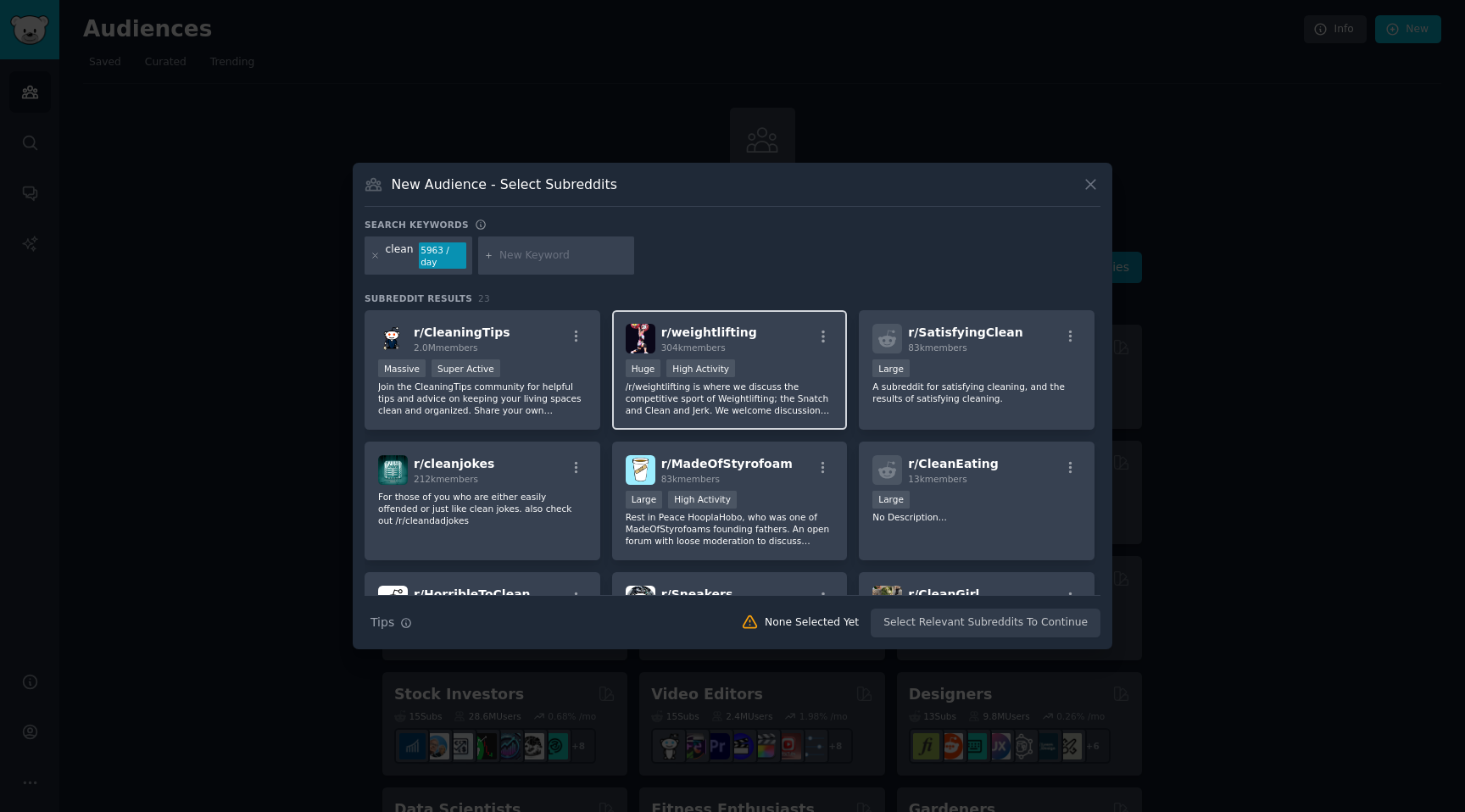
click at [663, 337] on span "r/ weightlifting" at bounding box center [709, 332] width 96 height 13
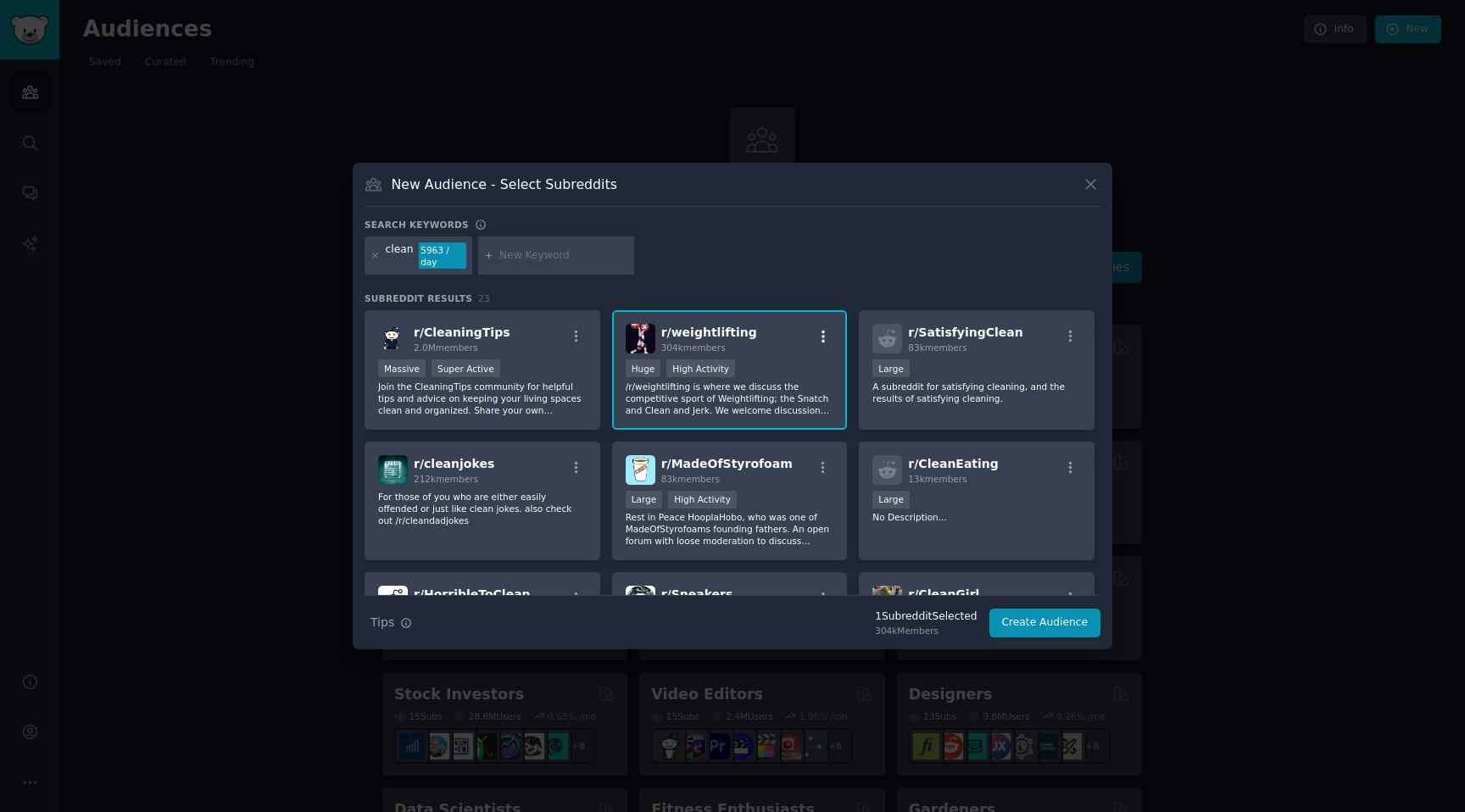
click at [823, 340] on icon "button" at bounding box center [823, 337] width 15 height 15
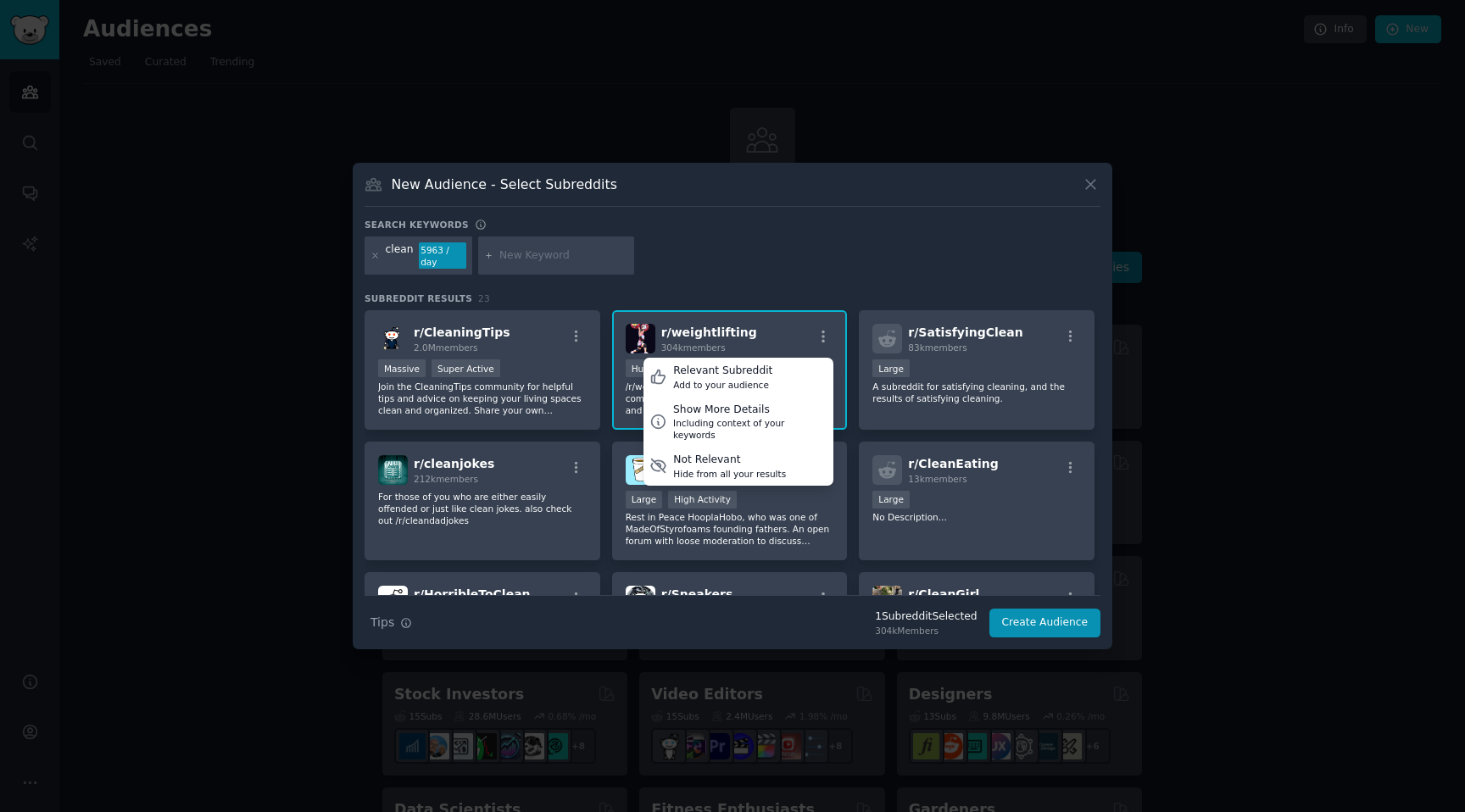
click at [757, 338] on div "r/ weightlifting 304k members Relevant Subreddit Add to your audience Show More…" at bounding box center [729, 338] width 208 height 30
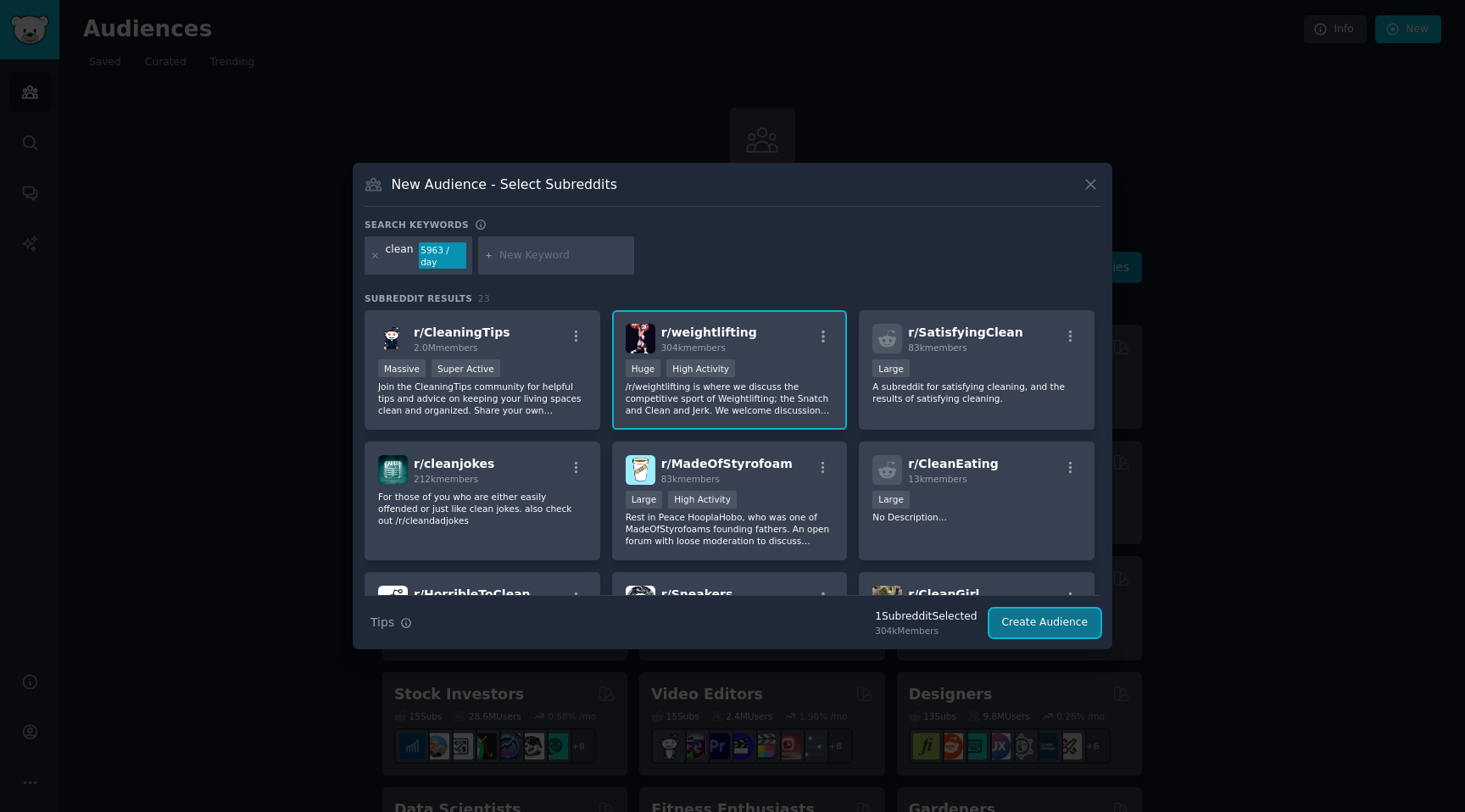
click at [1030, 624] on button "Create Audience" at bounding box center [1046, 624] width 112 height 29
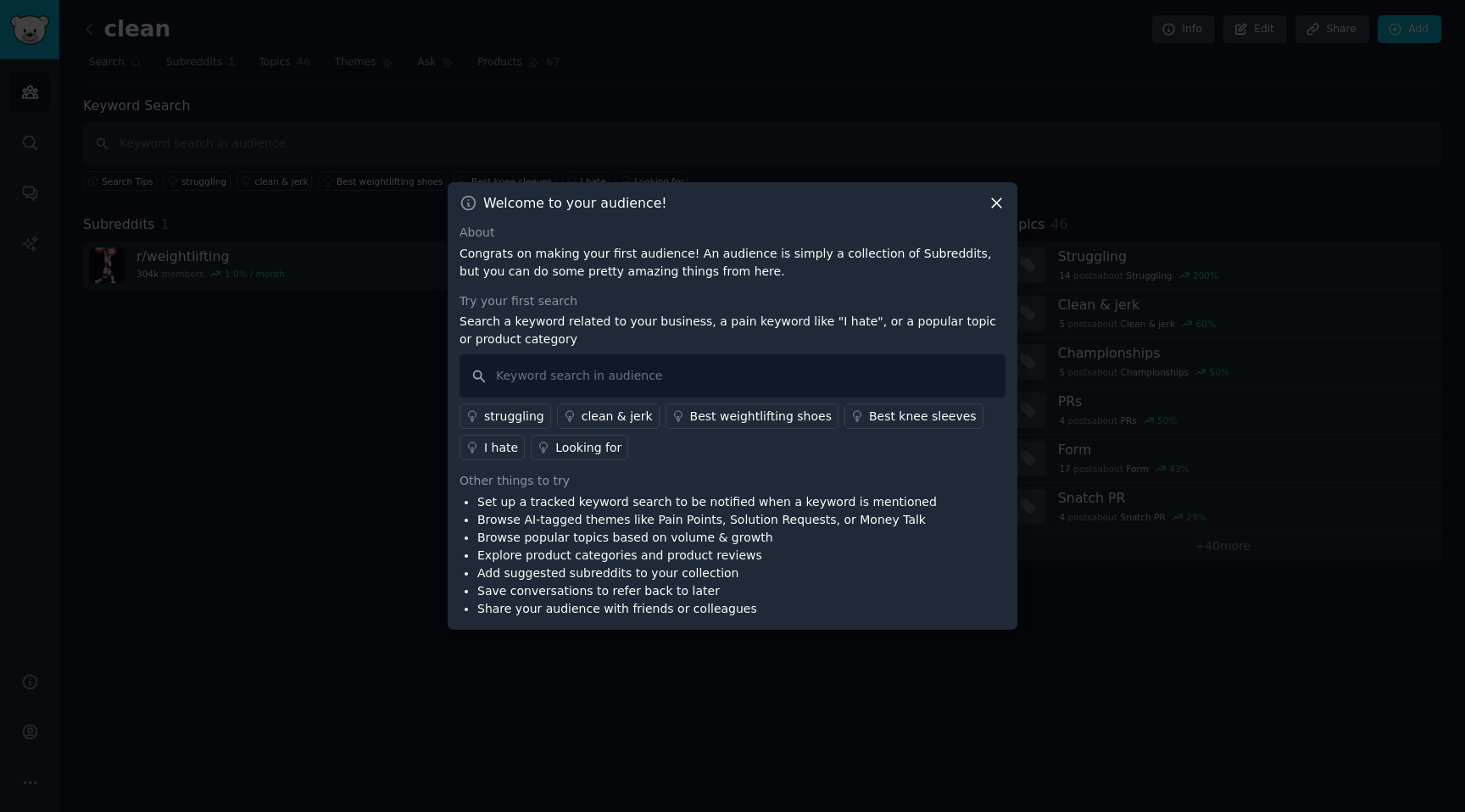
click at [993, 208] on icon at bounding box center [997, 203] width 18 height 18
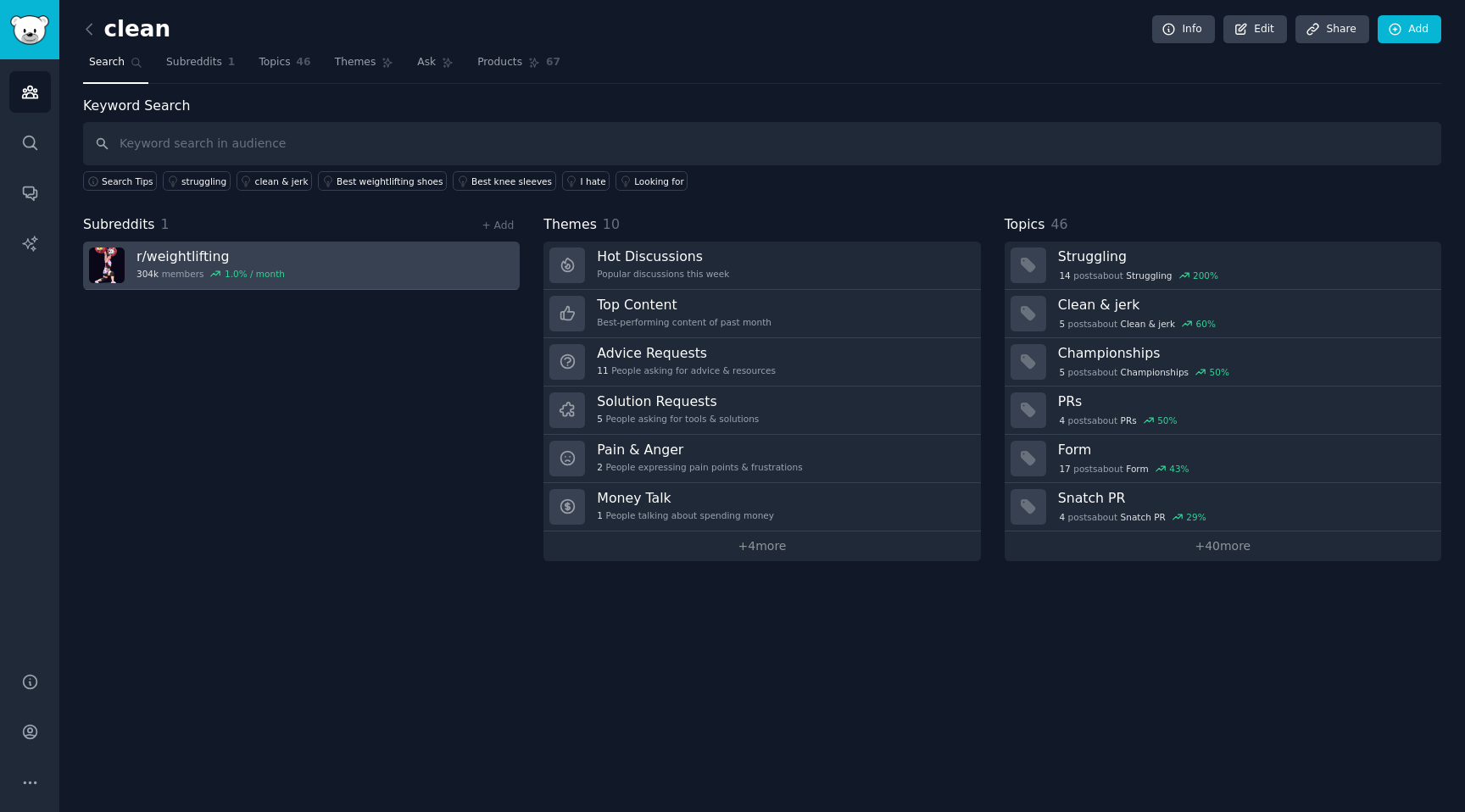
click at [378, 249] on link "r/ weightlifting 304k members 1.0 % / month" at bounding box center [301, 266] width 437 height 49
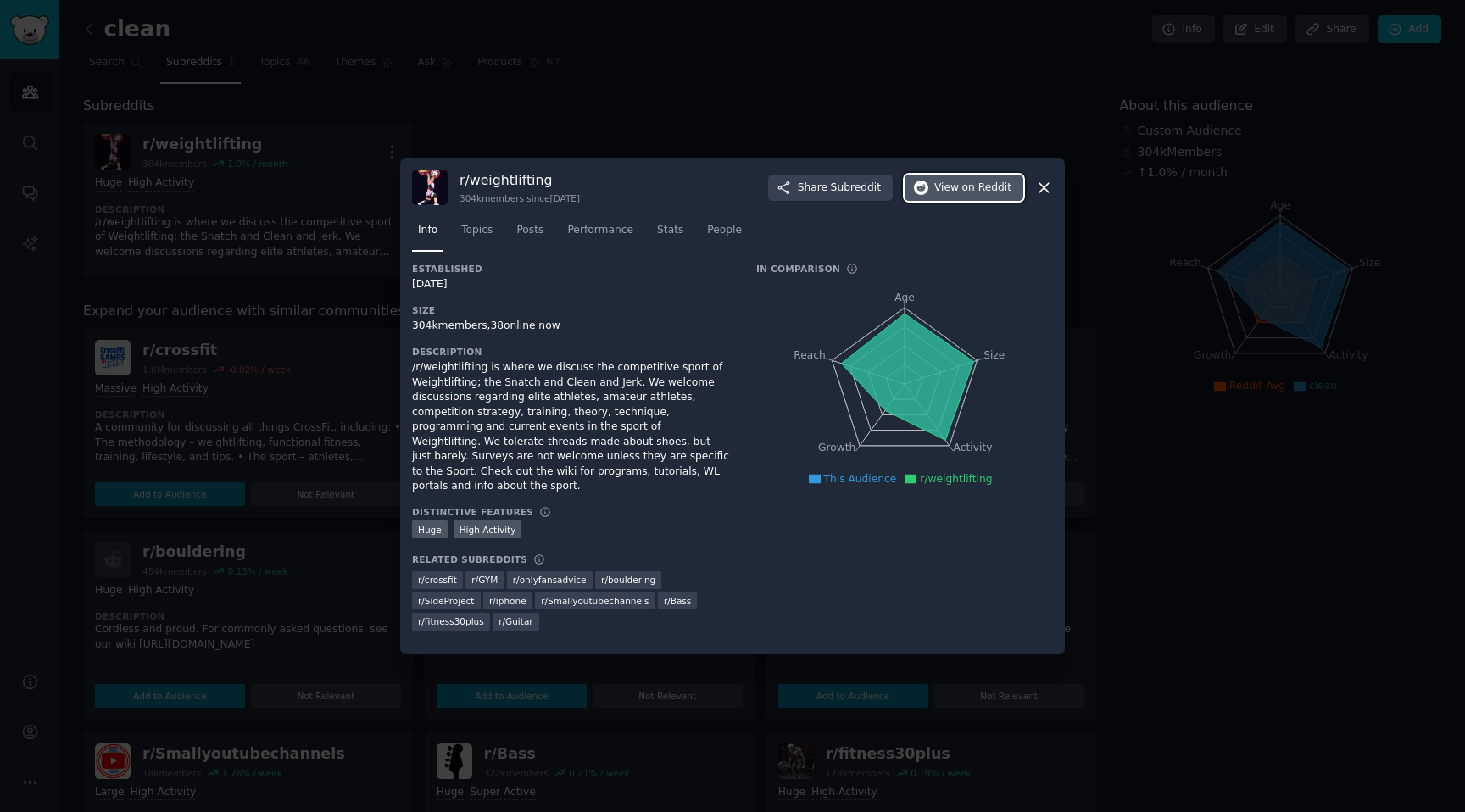
click at [996, 202] on button "View on Reddit" at bounding box center [963, 188] width 119 height 28
click at [1043, 197] on icon at bounding box center [1044, 188] width 18 height 18
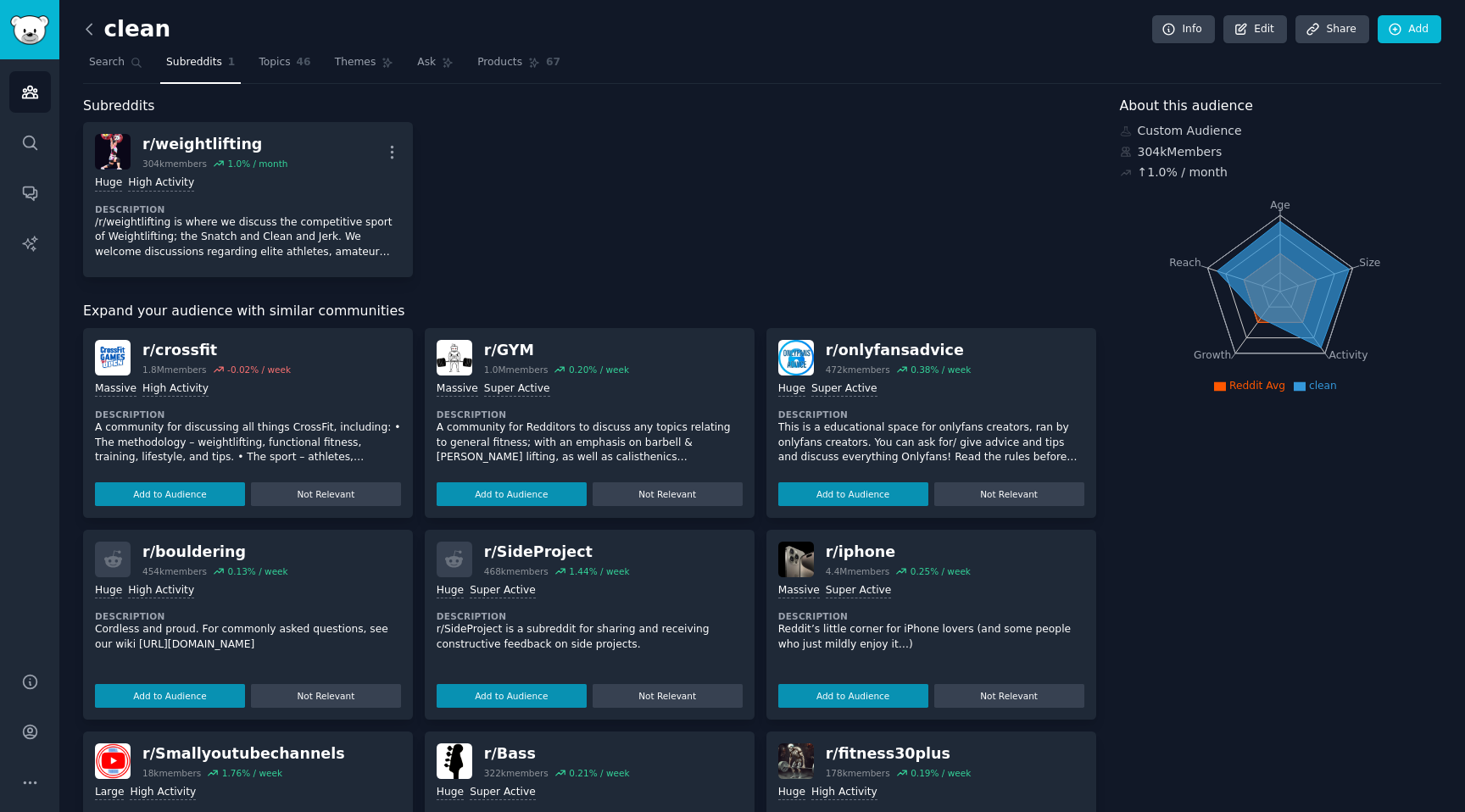
click at [84, 21] on icon at bounding box center [89, 29] width 18 height 18
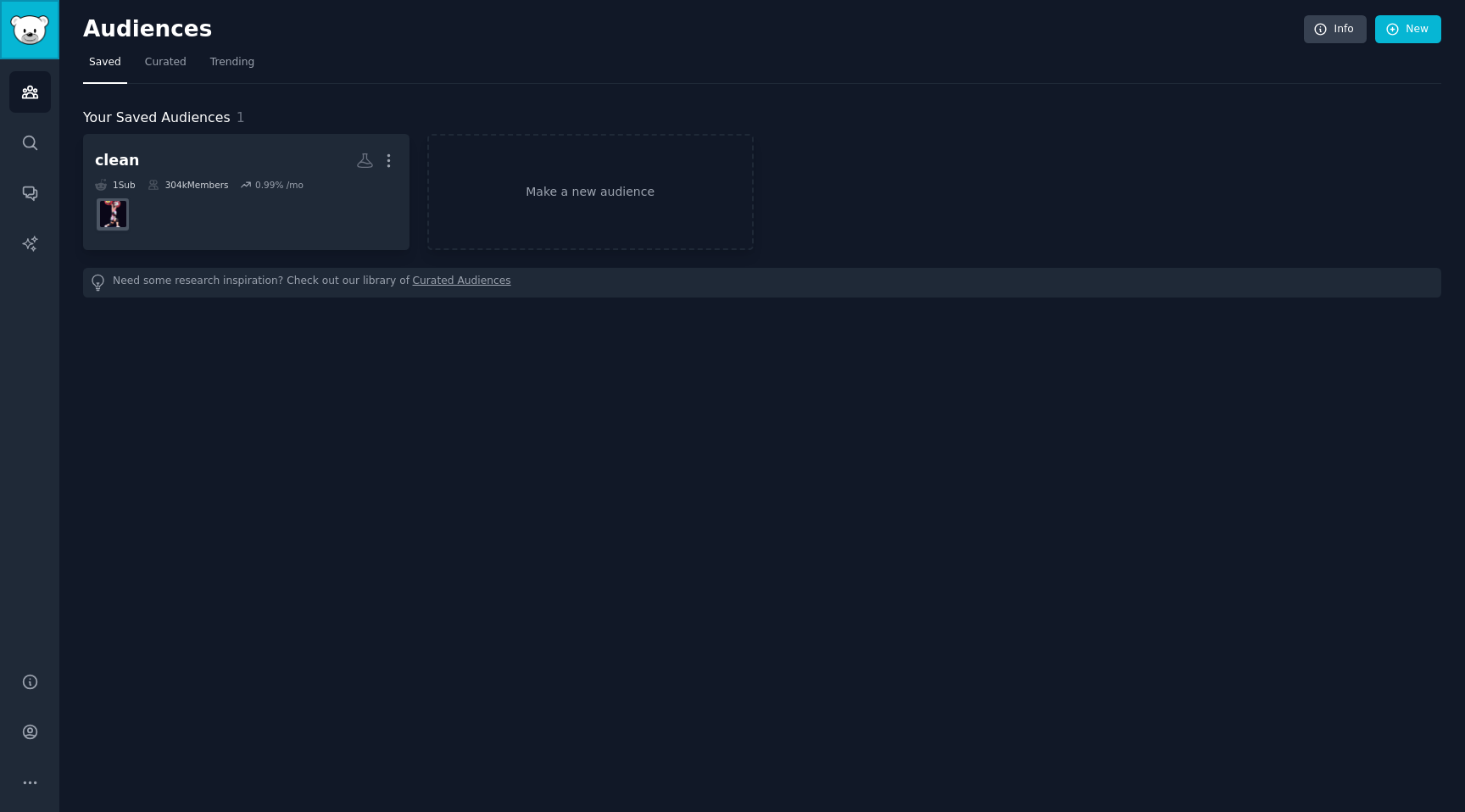
click at [46, 50] on link "Sidebar" at bounding box center [30, 30] width 59 height 59
click at [43, 41] on img "Sidebar" at bounding box center [30, 30] width 39 height 30
click at [35, 15] on img "Sidebar" at bounding box center [30, 30] width 39 height 30
click at [28, 158] on link "Search" at bounding box center [30, 143] width 42 height 42
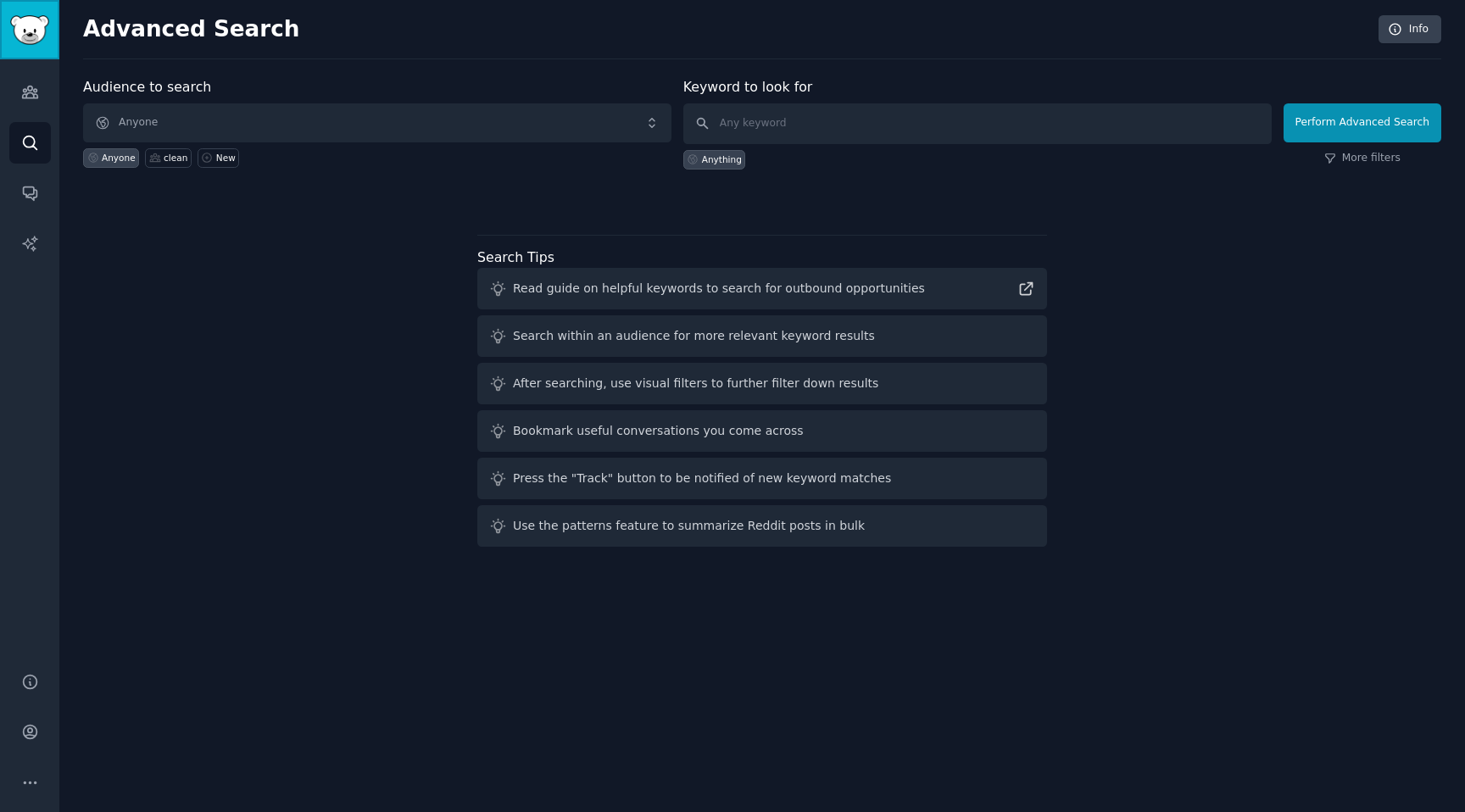
click at [23, 12] on link "Sidebar" at bounding box center [30, 30] width 59 height 59
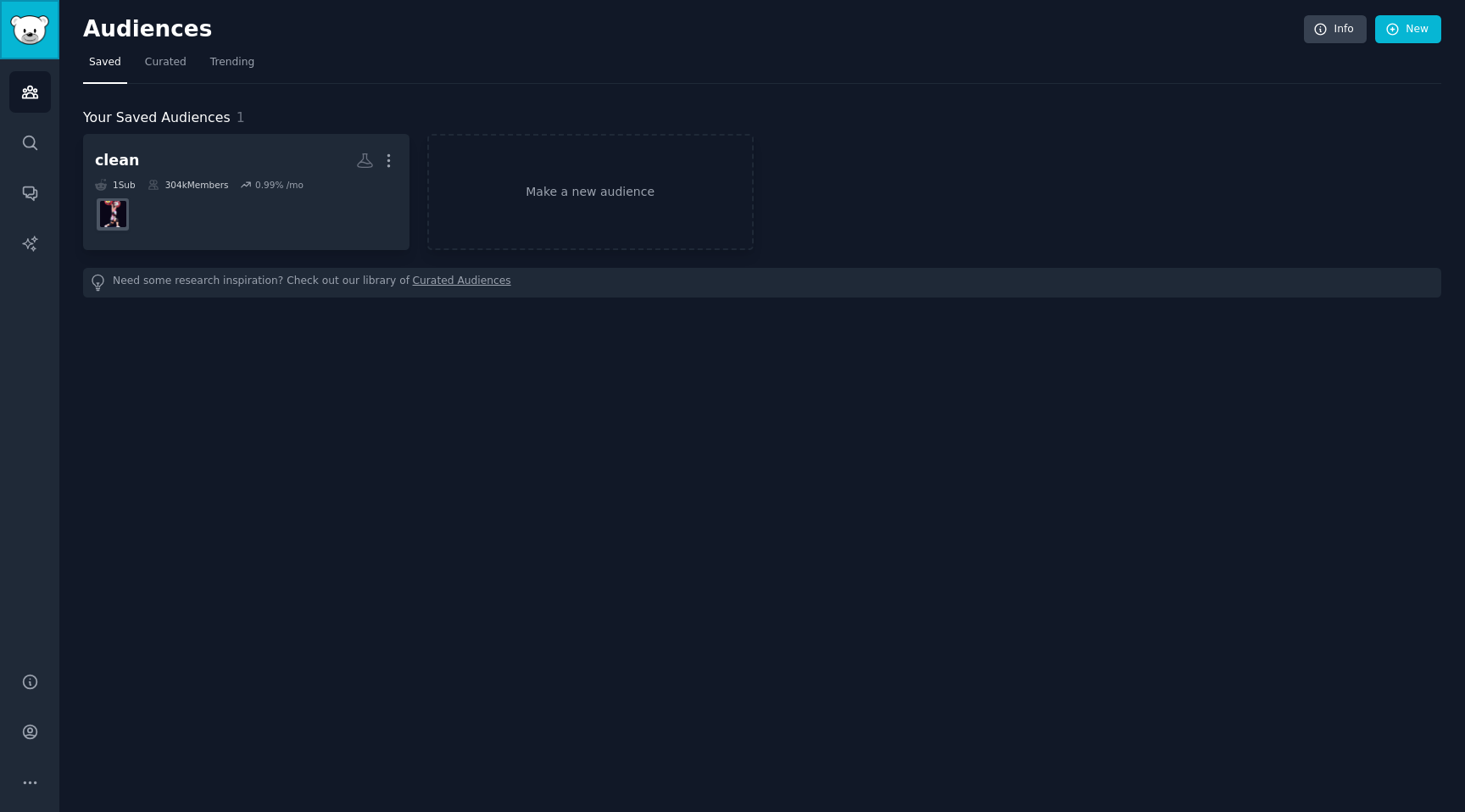
click at [23, 12] on link "Sidebar" at bounding box center [30, 30] width 59 height 59
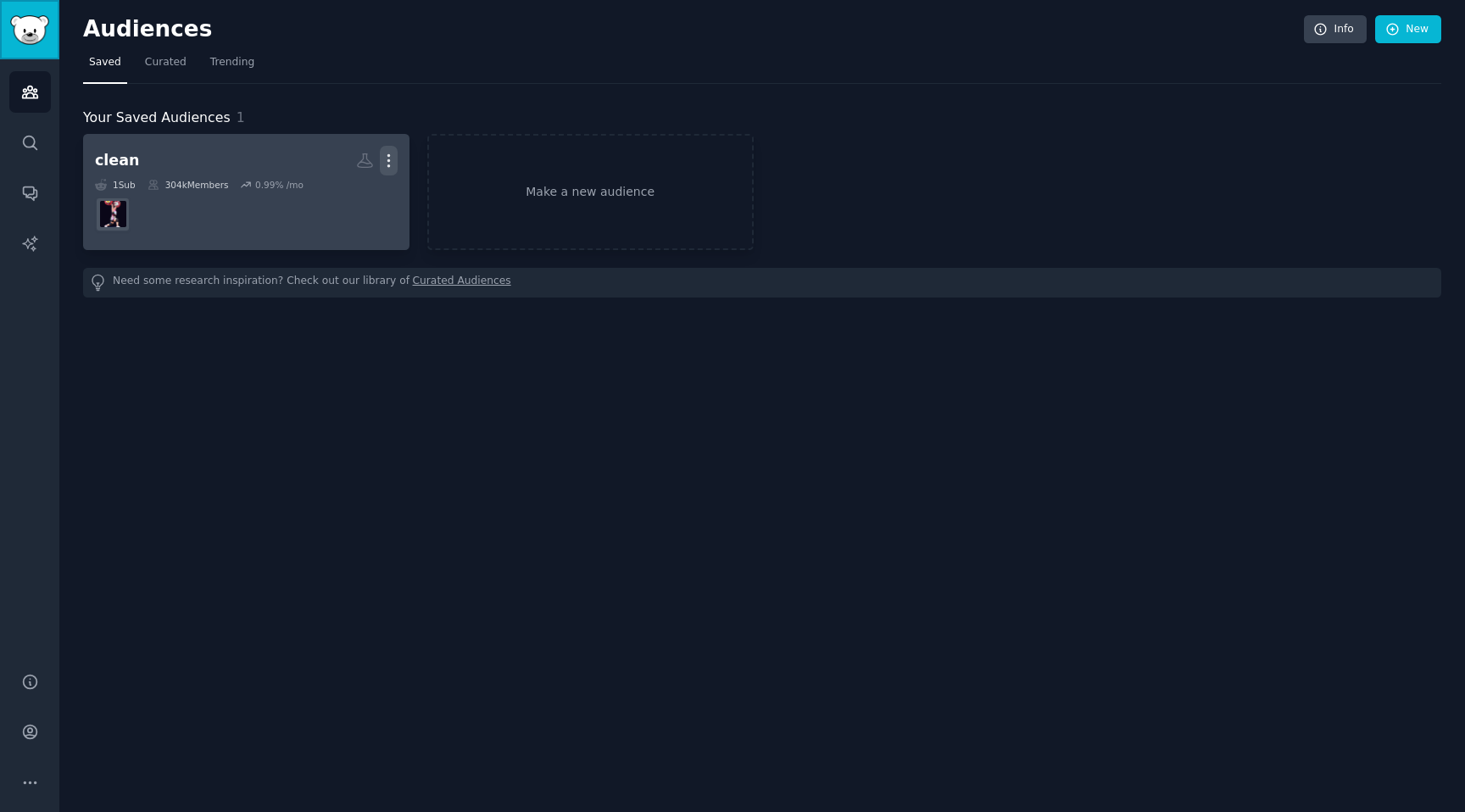
click at [389, 167] on icon "button" at bounding box center [388, 161] width 2 height 11
click at [357, 200] on p "Delete" at bounding box center [342, 196] width 39 height 18
click at [338, 201] on div "Your Saved Audiences 1 clean More View Delete 1 Sub 304k Members 0.99 % /mo Mak…" at bounding box center [762, 203] width 1358 height 190
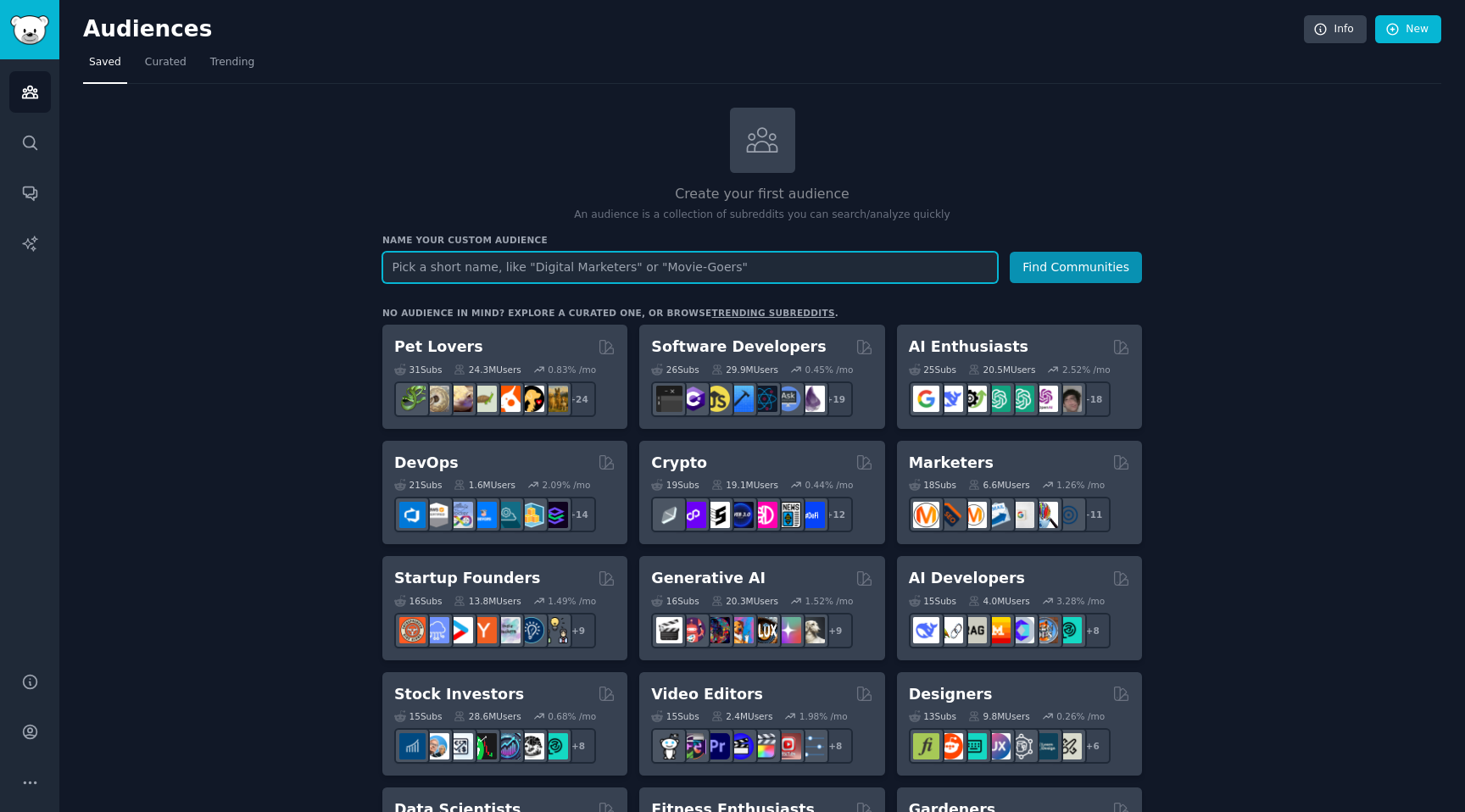
click at [490, 260] on input "text" at bounding box center [690, 267] width 616 height 31
type input "cleaner"
click at [1010, 252] on button "Find Communities" at bounding box center [1076, 267] width 132 height 31
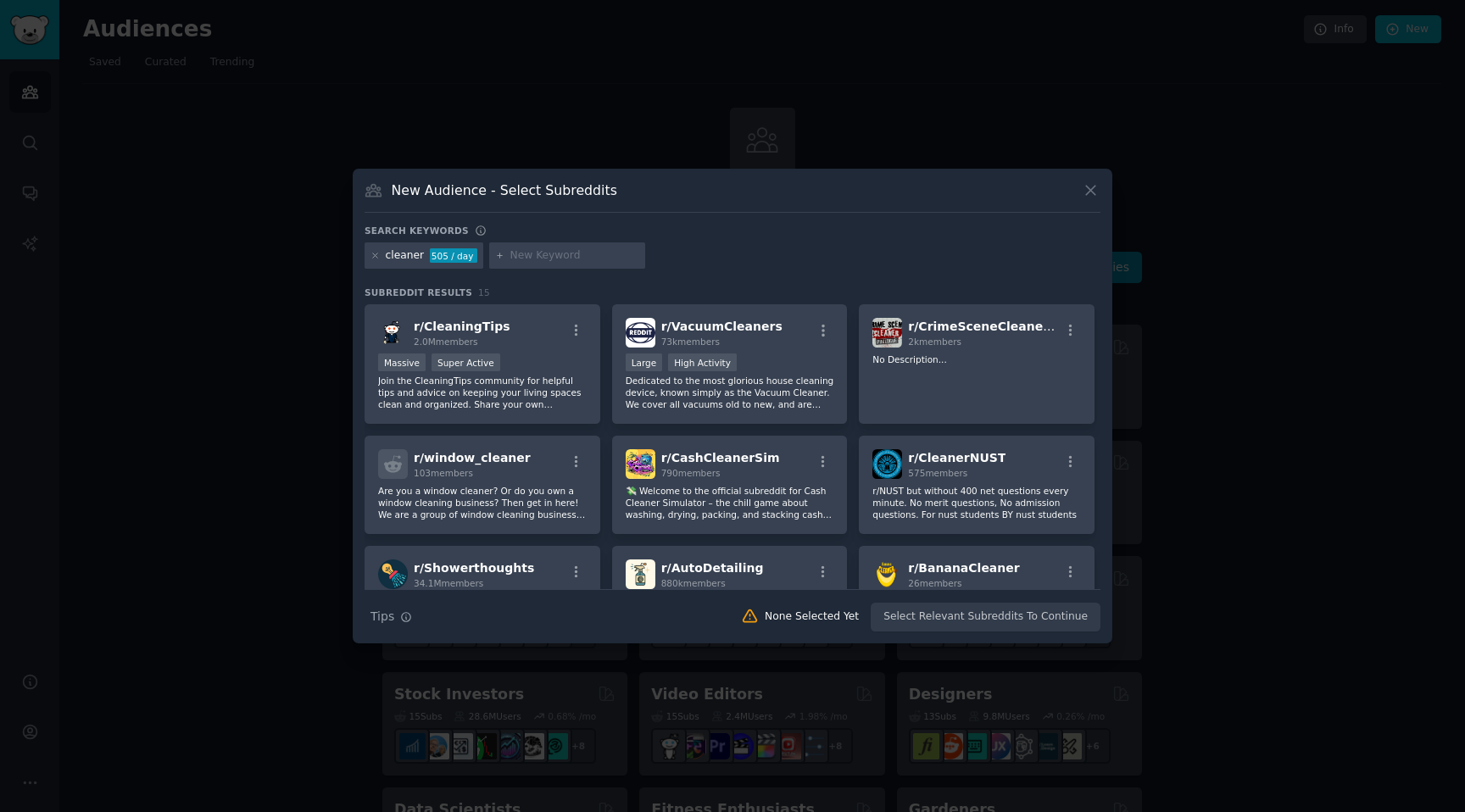
click at [381, 260] on div "cleaner 505 / day" at bounding box center [424, 256] width 119 height 28
click at [377, 258] on icon at bounding box center [375, 256] width 10 height 10
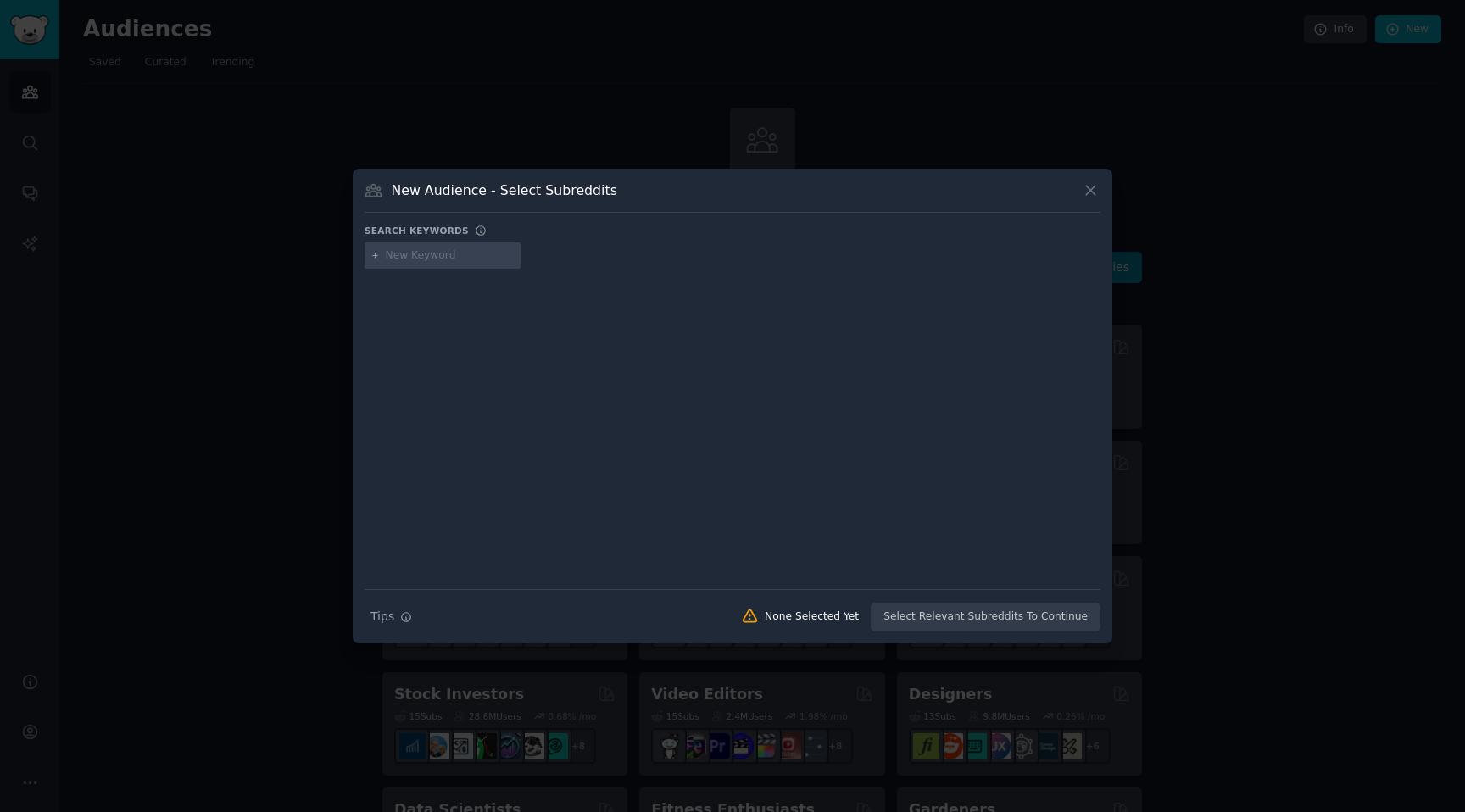
click at [406, 256] on input "text" at bounding box center [449, 256] width 129 height 15
type input "cake"
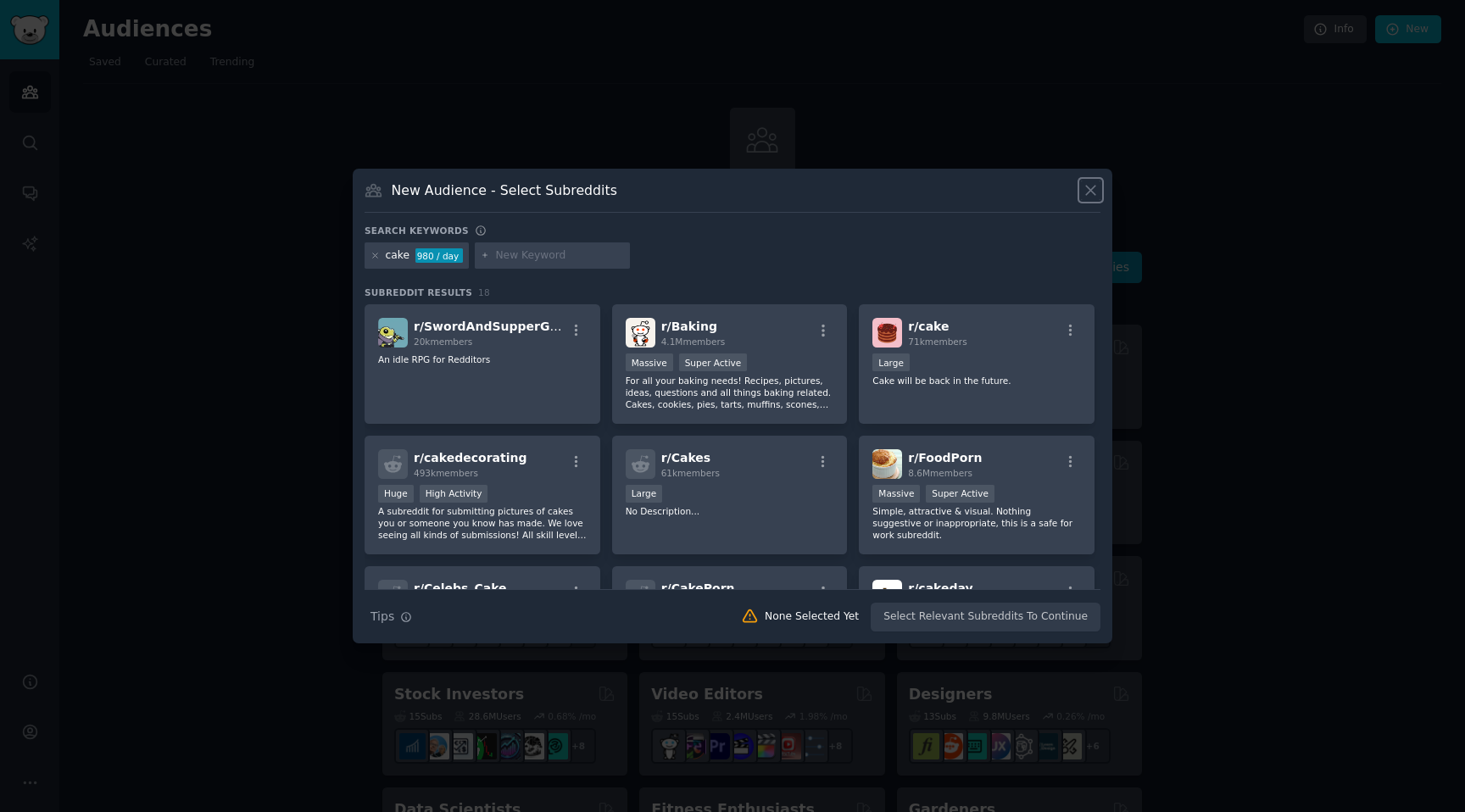
click at [1091, 197] on icon at bounding box center [1091, 190] width 18 height 18
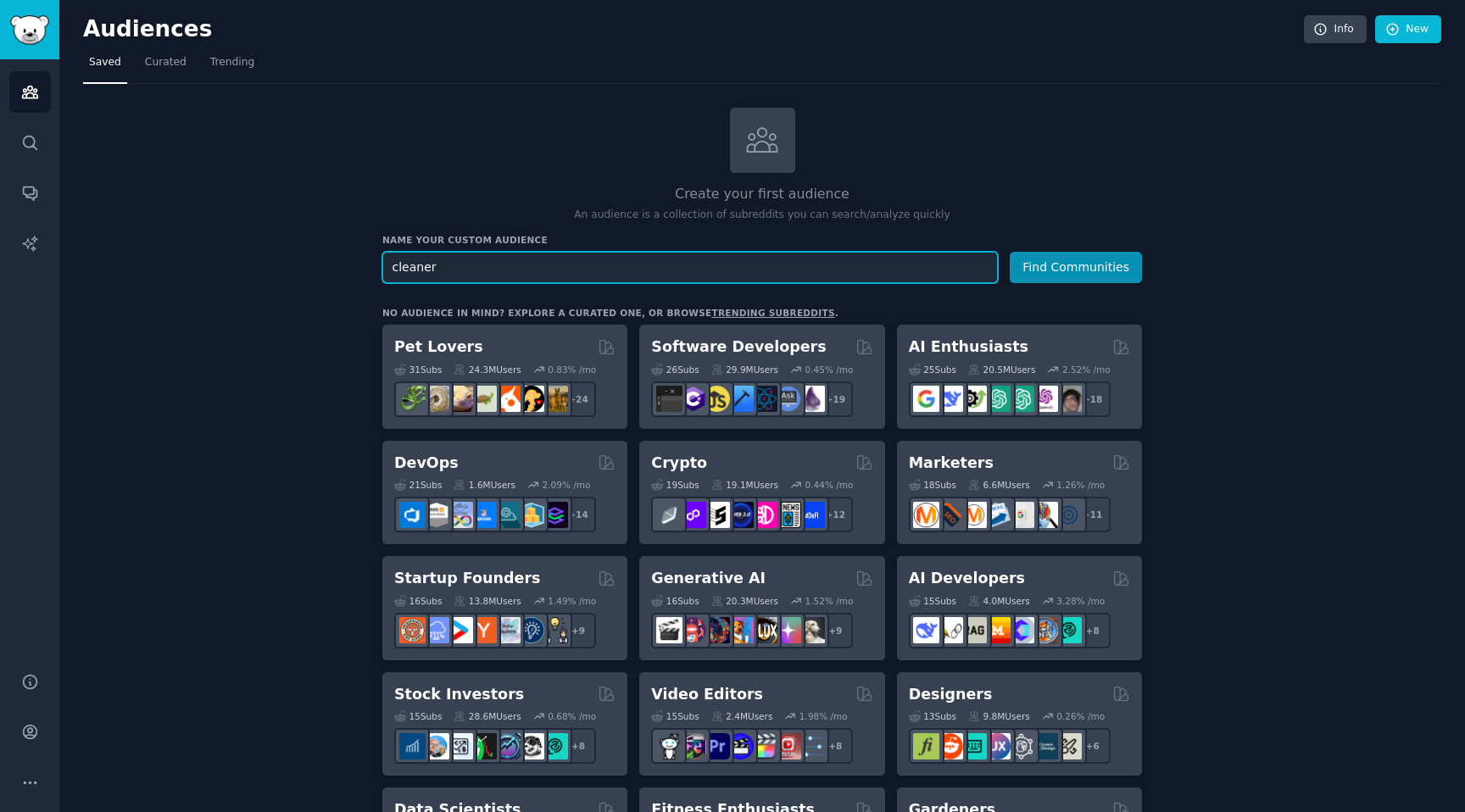
click at [858, 268] on input "cleaner" at bounding box center [690, 267] width 616 height 31
type input "wood stove"
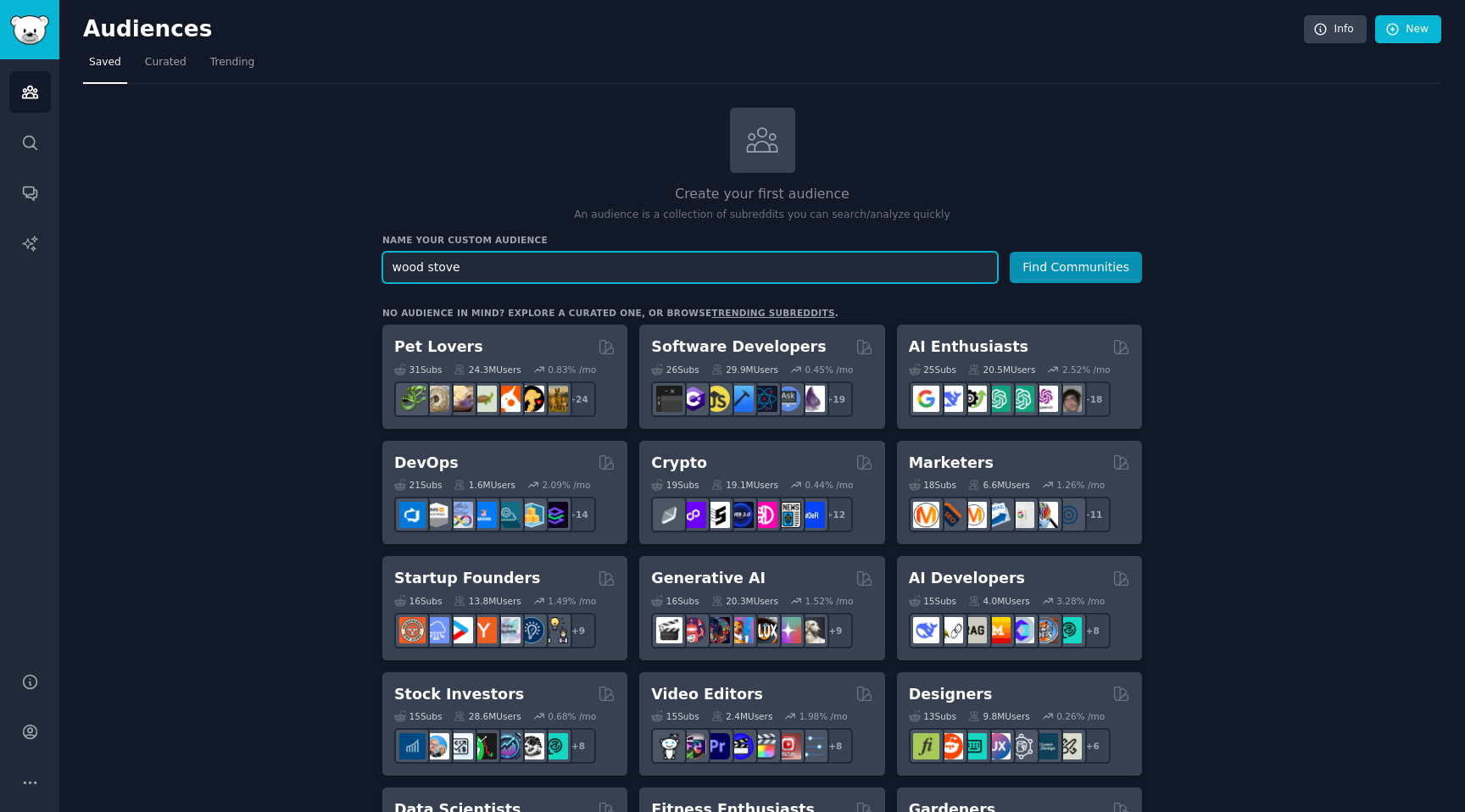
click at [1010, 252] on button "Find Communities" at bounding box center [1076, 267] width 132 height 31
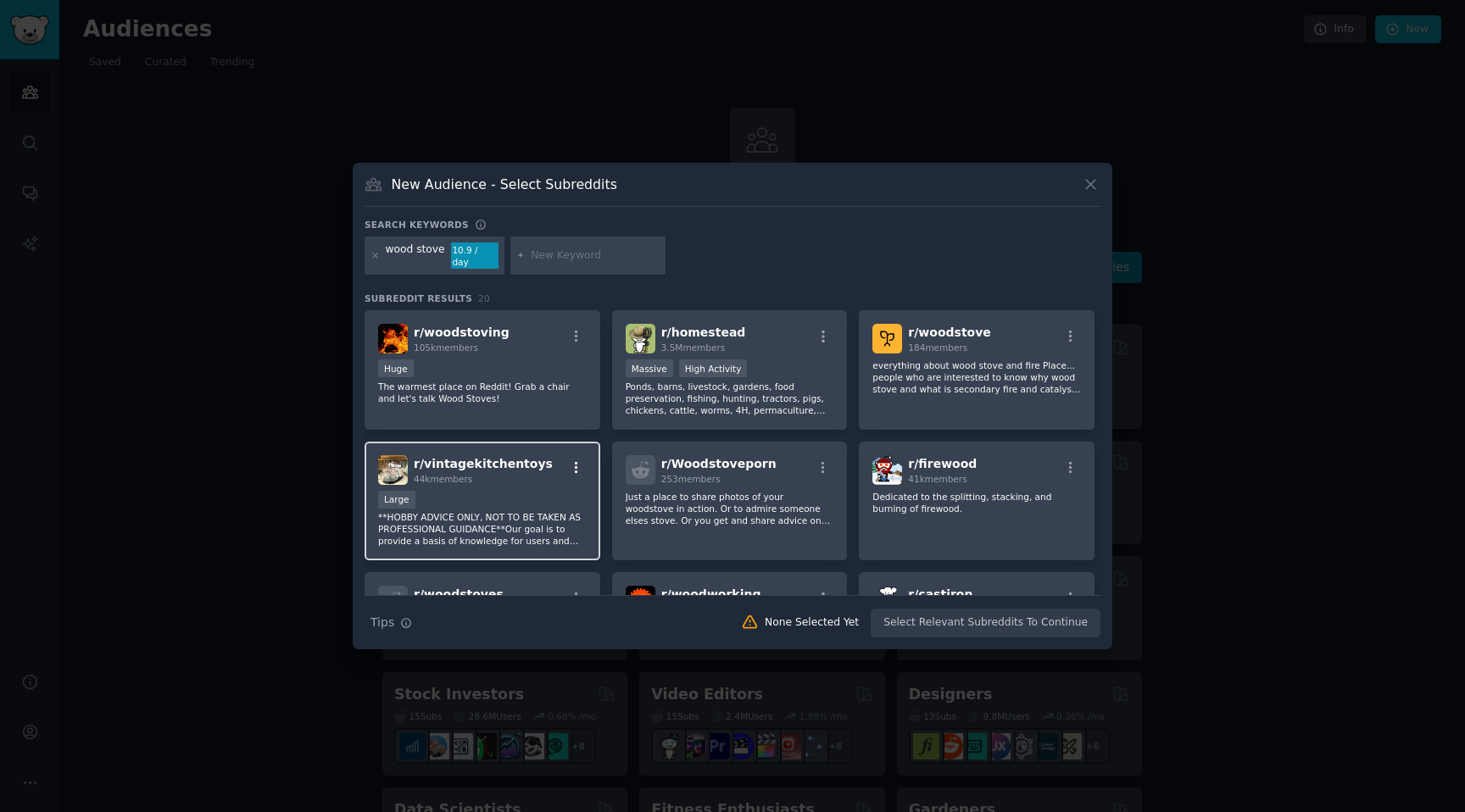
click at [575, 462] on icon "button" at bounding box center [577, 467] width 4 height 11
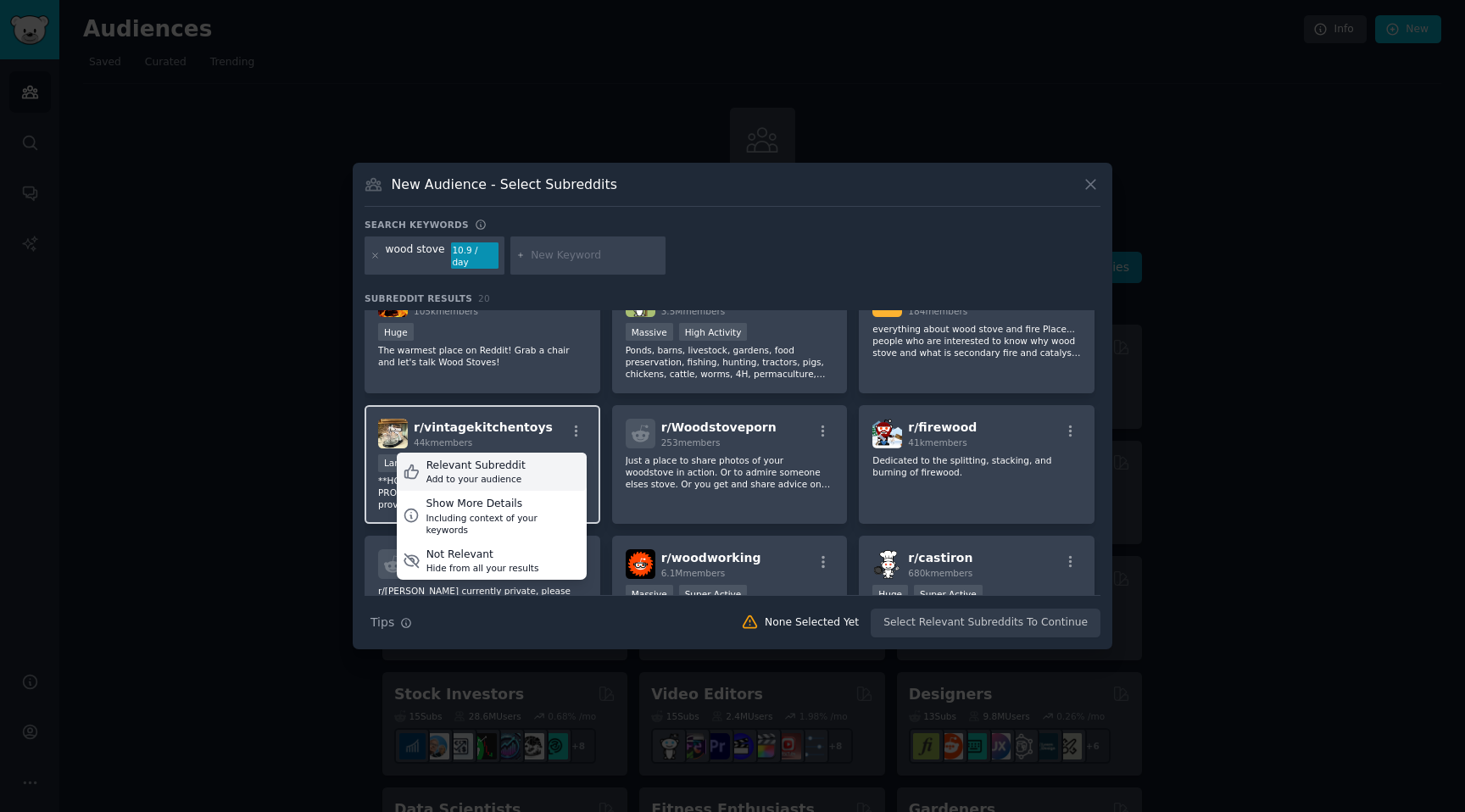
scroll to position [60, 0]
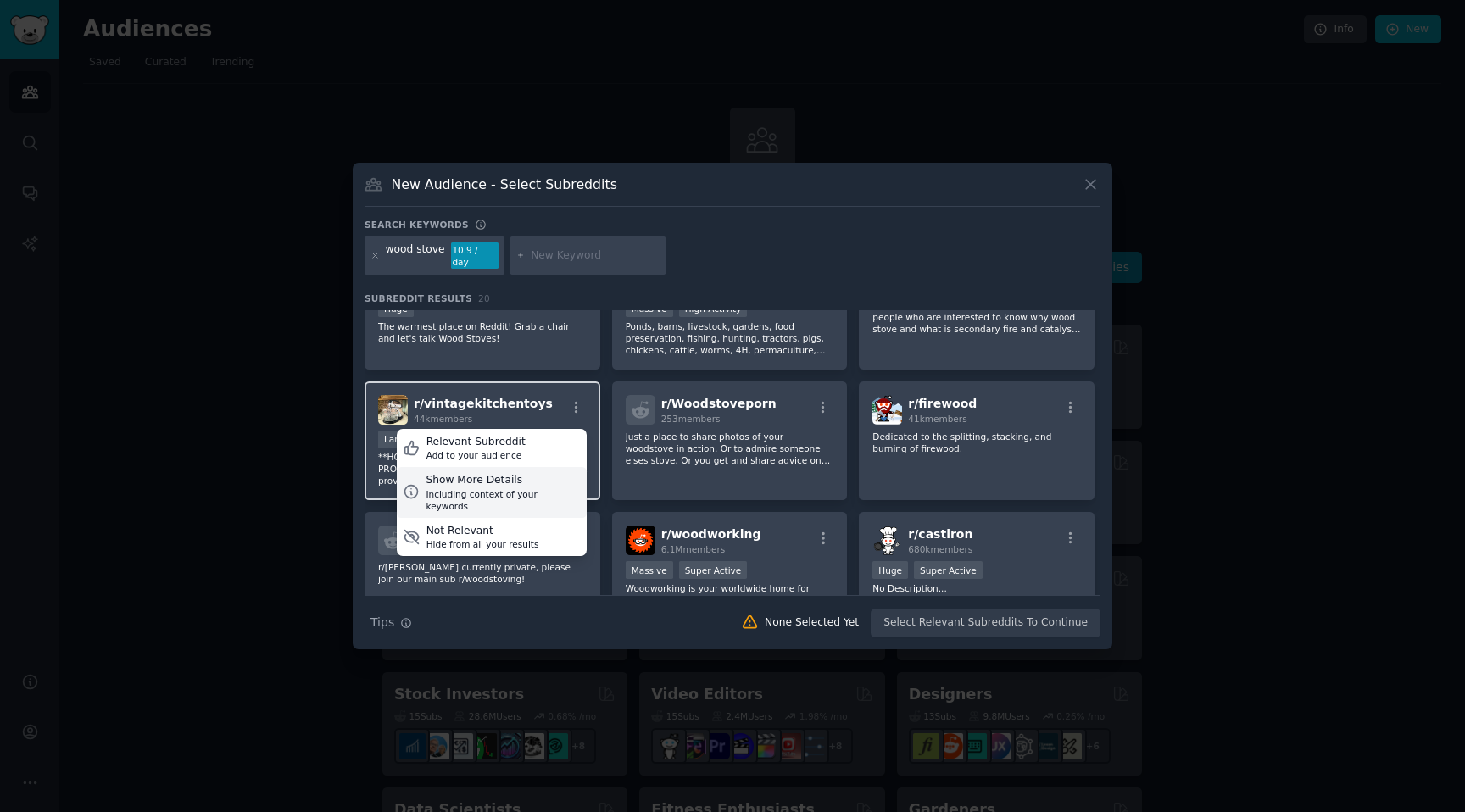
click at [521, 488] on div "Including context of your keywords" at bounding box center [503, 500] width 154 height 24
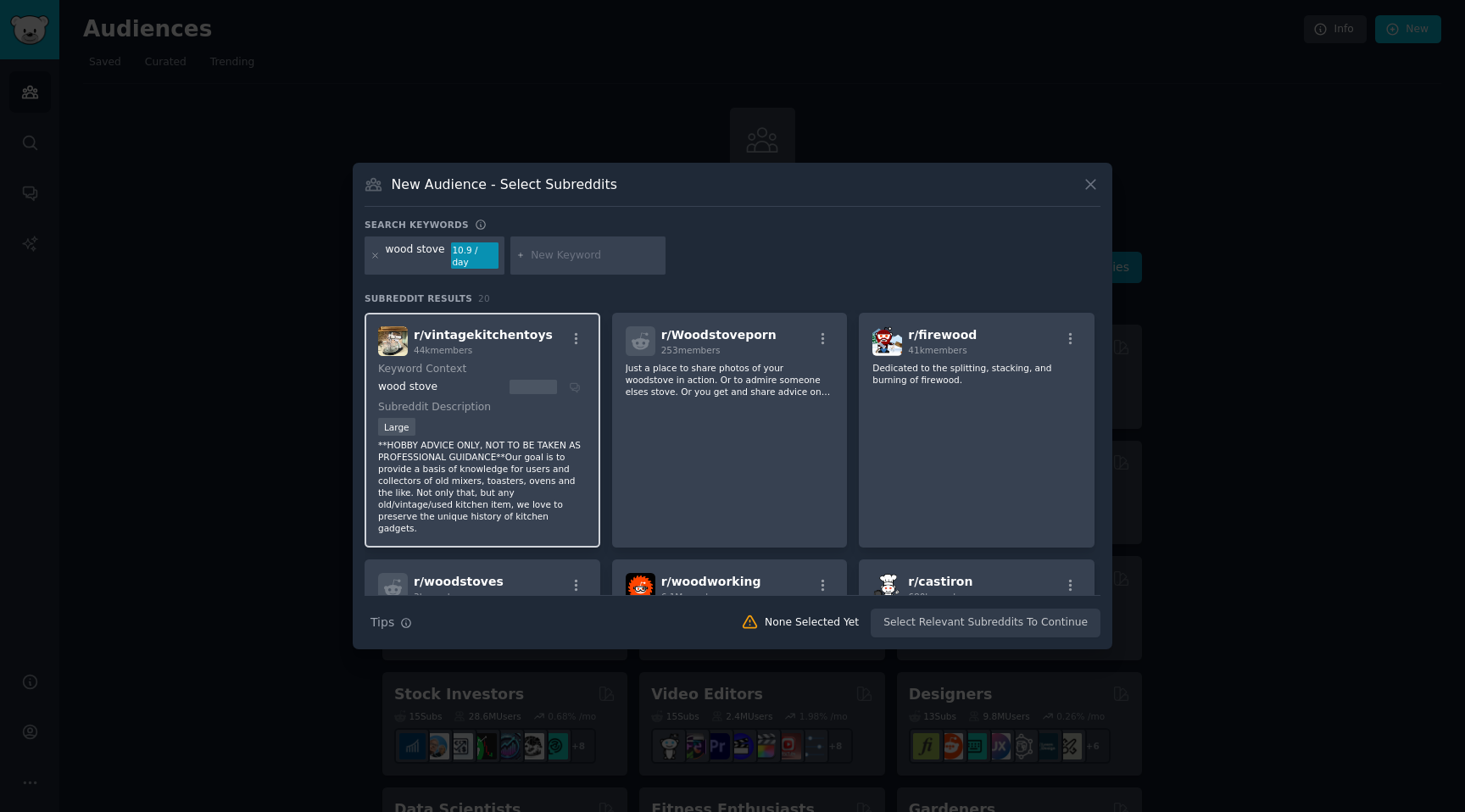
scroll to position [117, 0]
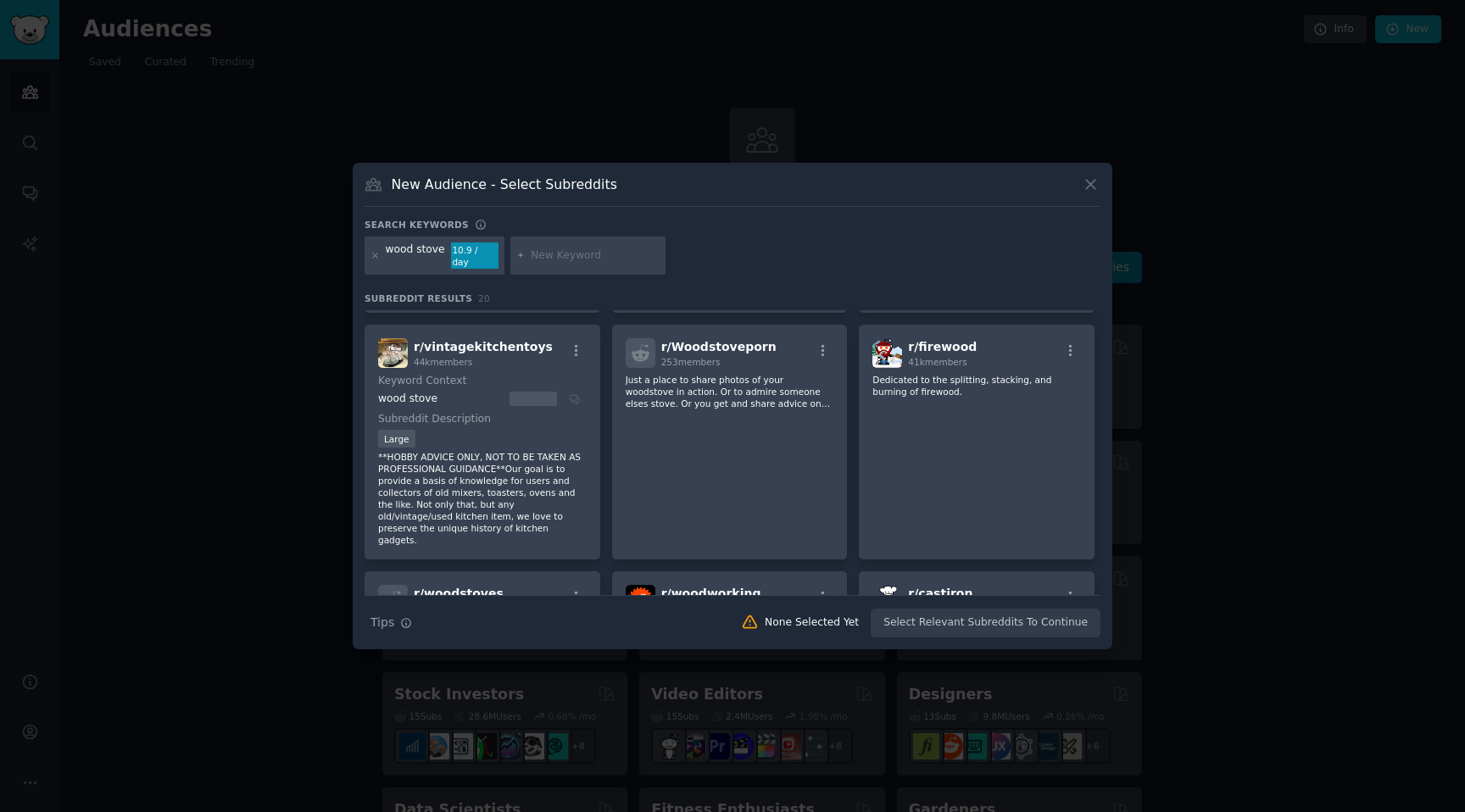
click at [481, 356] on div "44k members" at bounding box center [484, 362] width 139 height 11
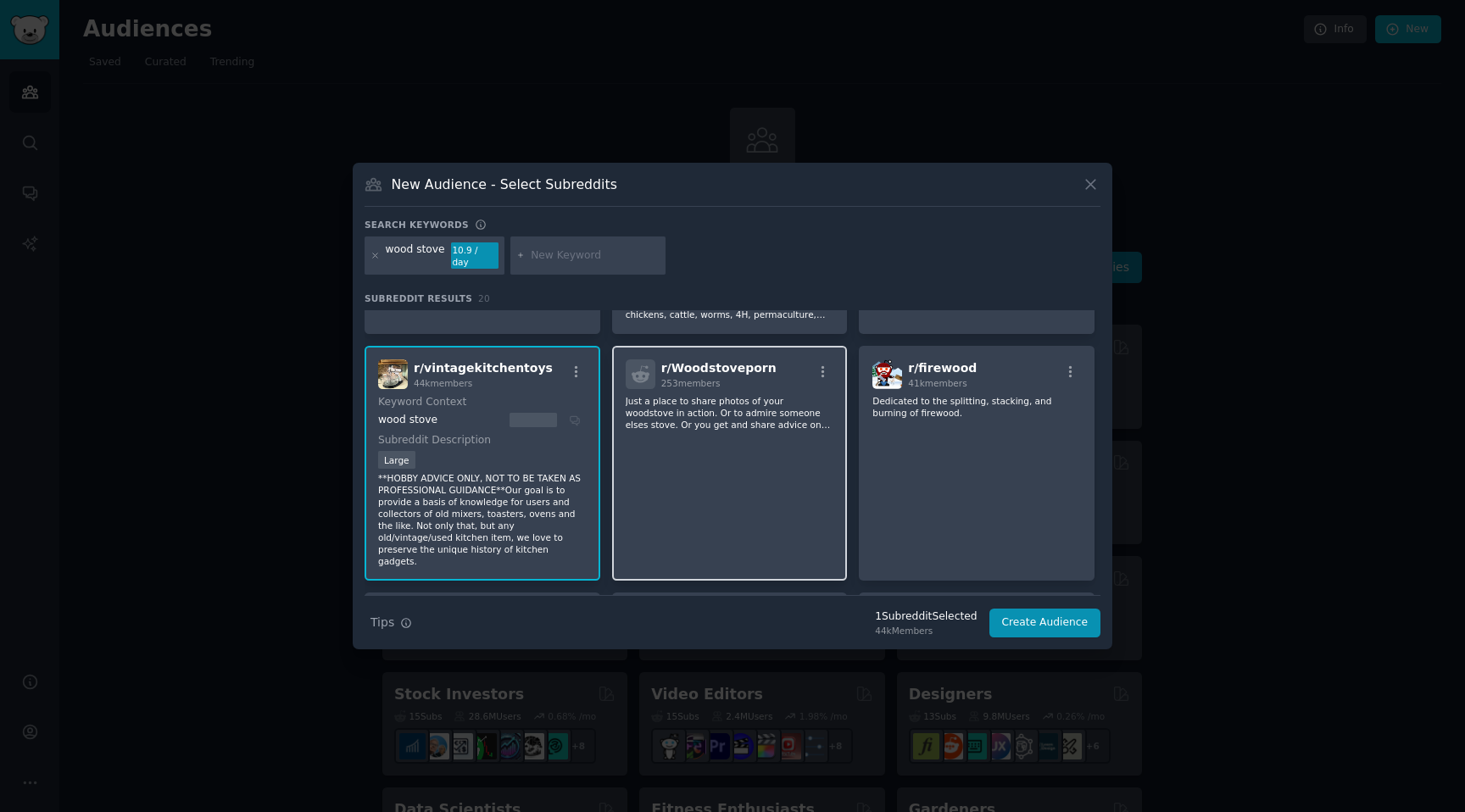
scroll to position [88, 0]
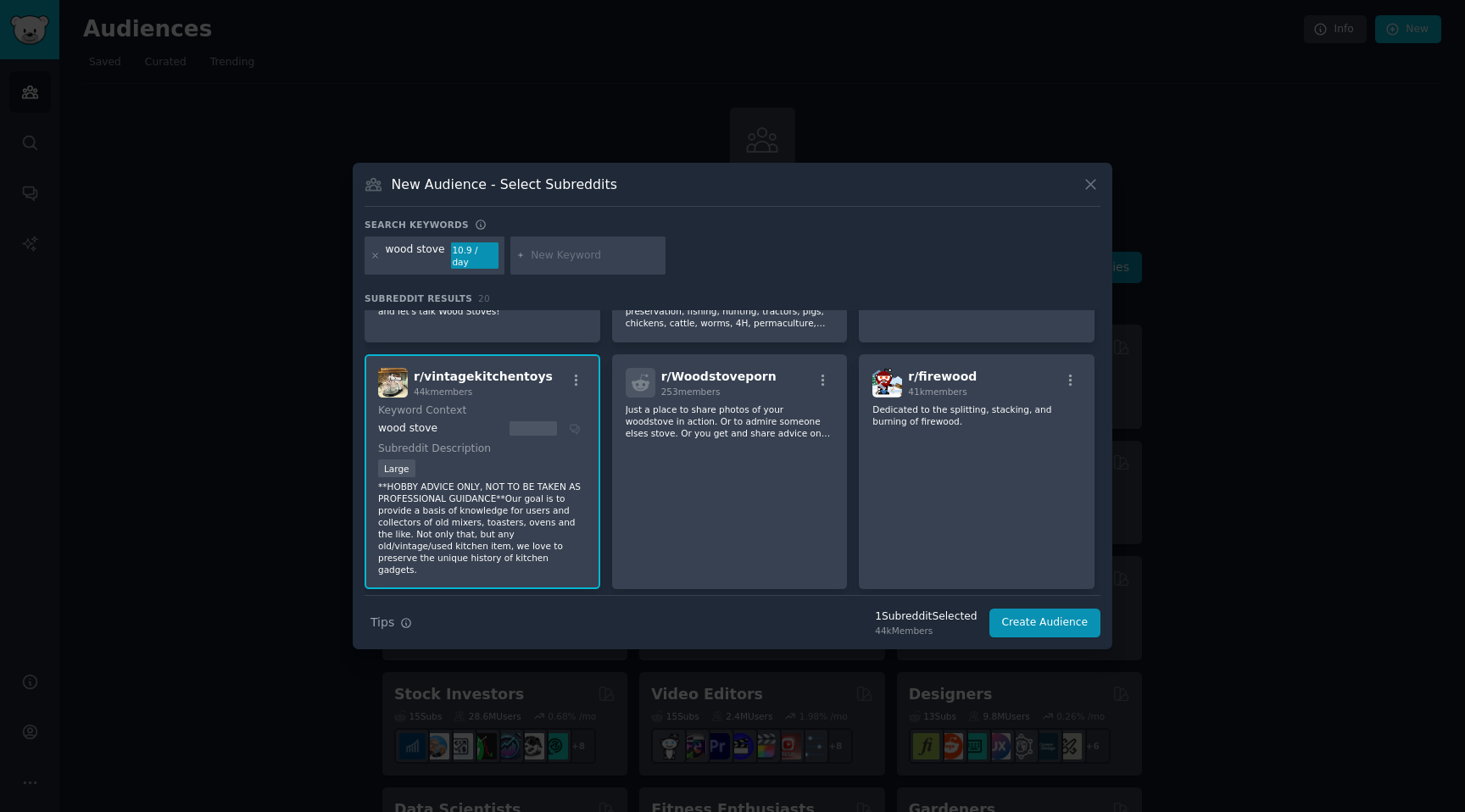
click at [451, 393] on div "r/ vintagekitchentoys 44k members Keyword Context wood stove Subreddit Descript…" at bounding box center [483, 471] width 236 height 235
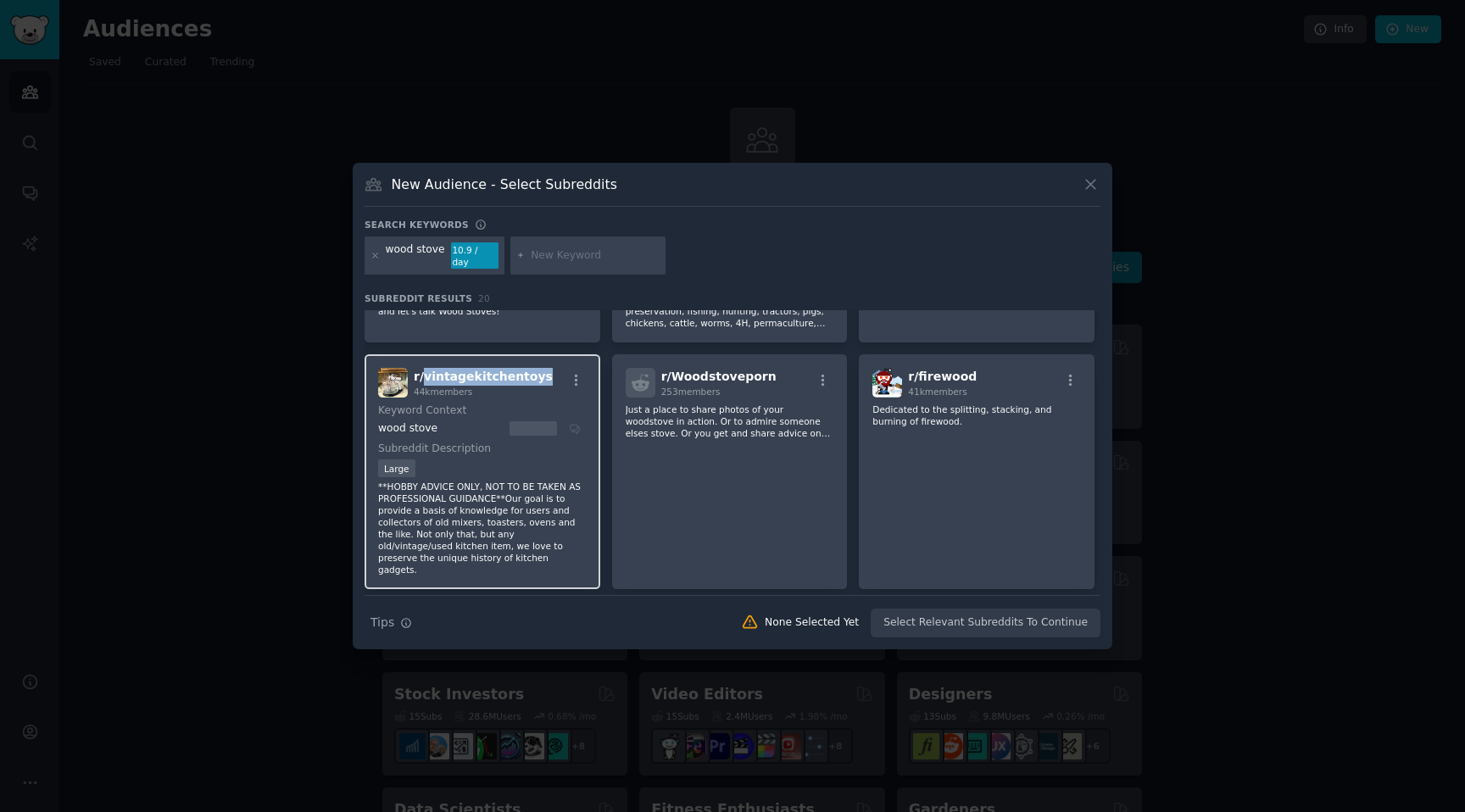
drag, startPoint x: 544, startPoint y: 369, endPoint x: 423, endPoint y: 376, distance: 121.2
click at [423, 376] on div "r/ vintagekitchentoys 44k members" at bounding box center [482, 383] width 208 height 30
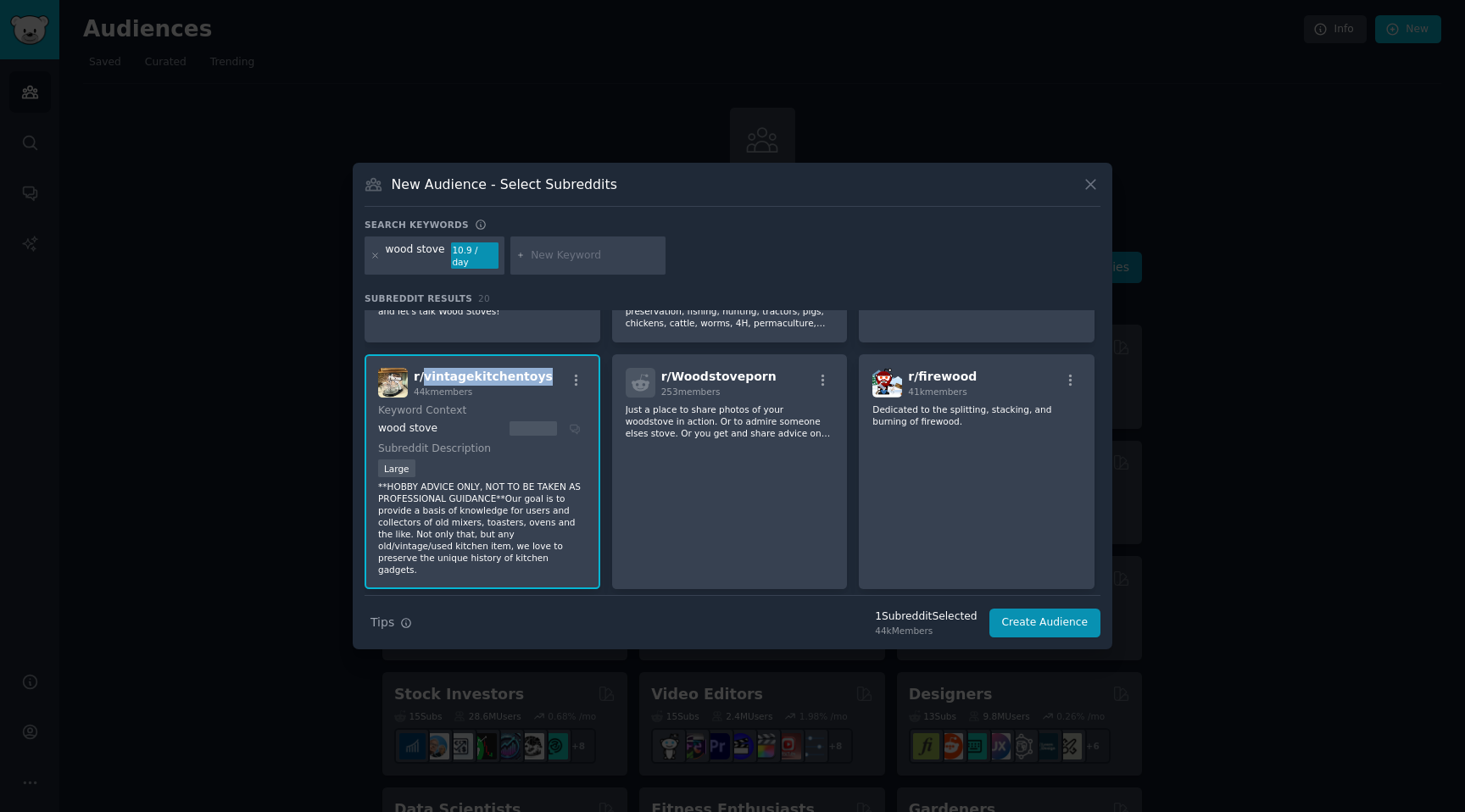
copy span "vintagekitchentoys"
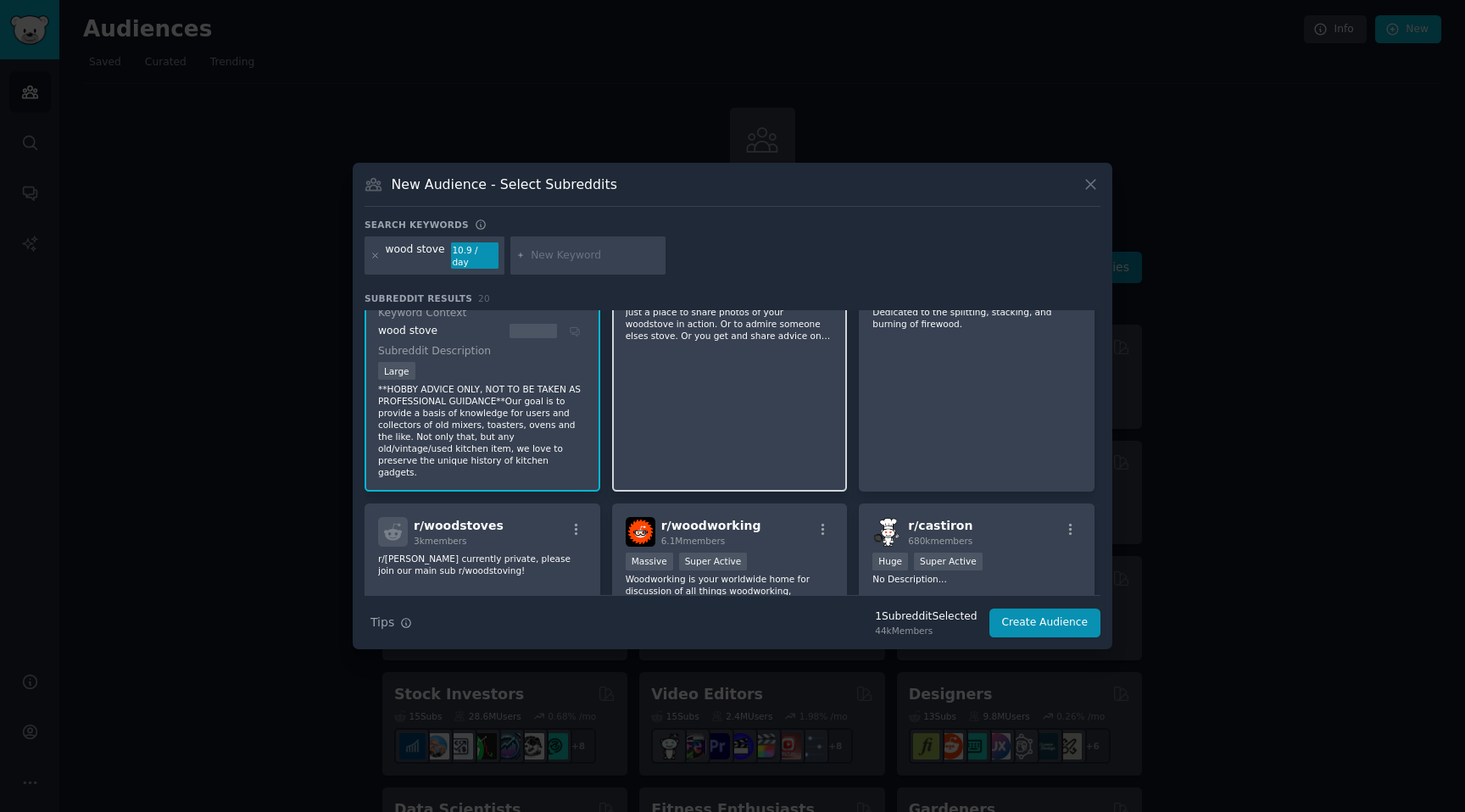
scroll to position [228, 0]
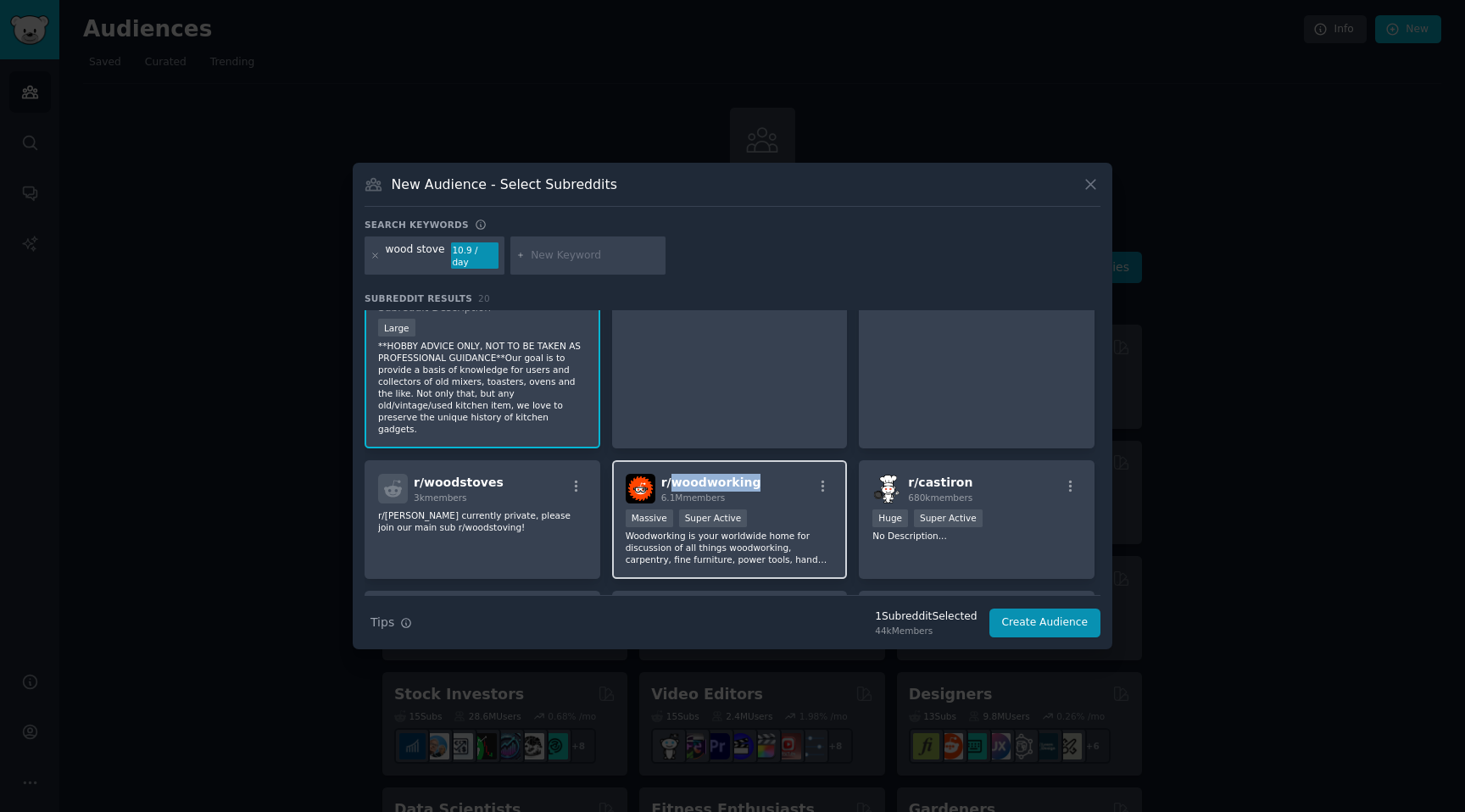
drag, startPoint x: 762, startPoint y: 465, endPoint x: 667, endPoint y: 467, distance: 95.0
click at [667, 474] on div "r/ woodworking 6.1M members" at bounding box center [729, 488] width 208 height 30
copy span "woodworking"
